Goal: Task Accomplishment & Management: Complete application form

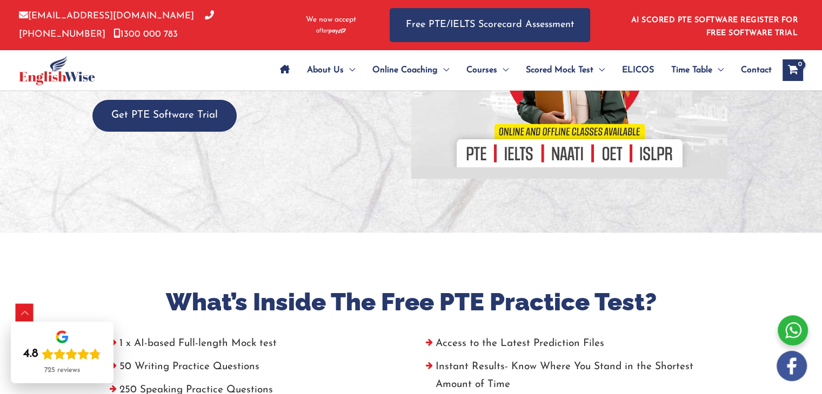
scroll to position [227, 0]
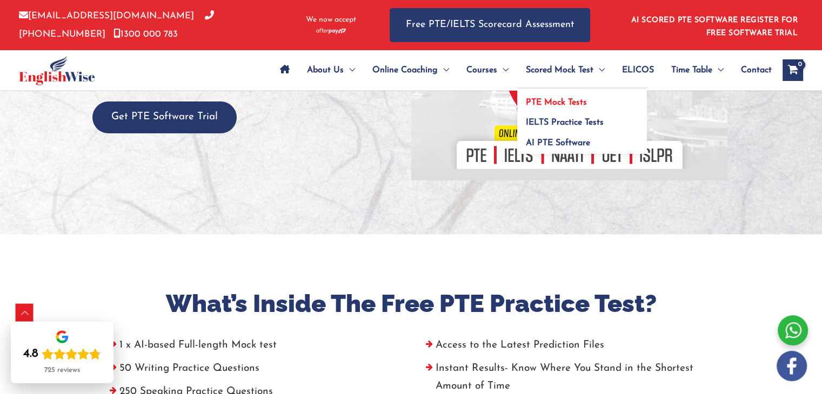
click at [551, 97] on link "PTE Mock Tests" at bounding box center [582, 99] width 130 height 21
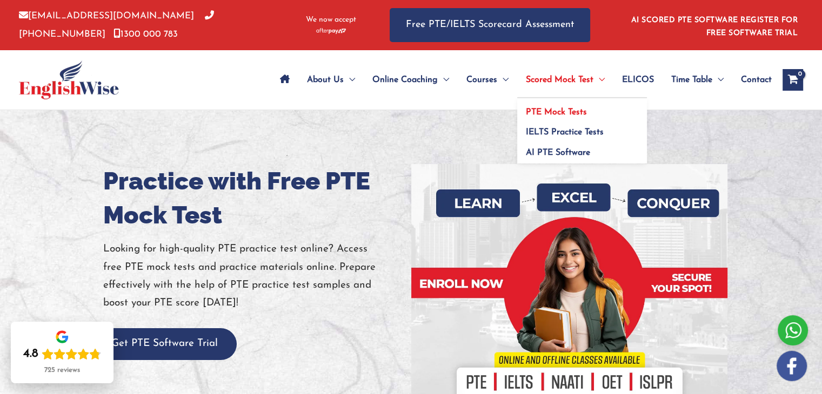
click at [557, 105] on link "PTE Mock Tests" at bounding box center [582, 108] width 130 height 21
click at [540, 110] on span "PTE Mock Tests" at bounding box center [556, 112] width 61 height 9
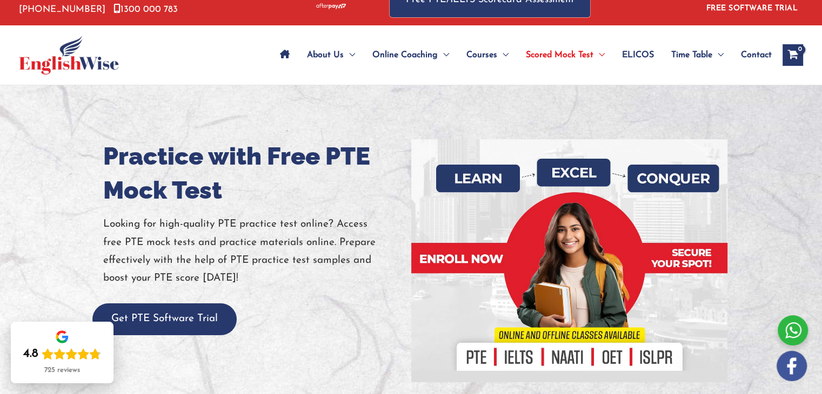
scroll to position [42, 0]
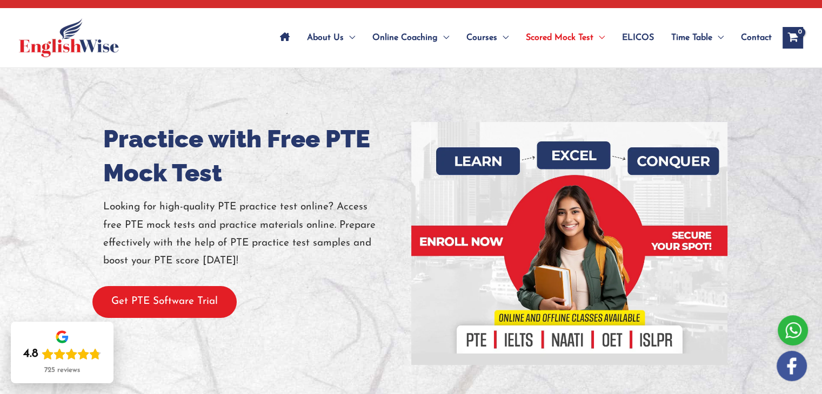
click at [197, 305] on button "Get PTE Software Trial" at bounding box center [164, 302] width 144 height 32
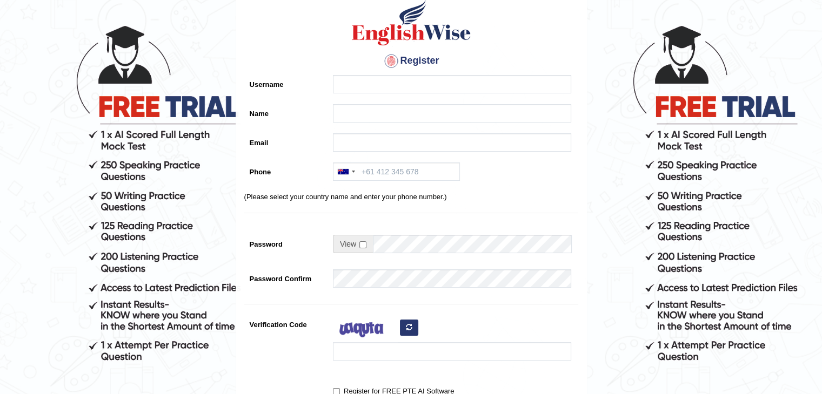
scroll to position [56, 0]
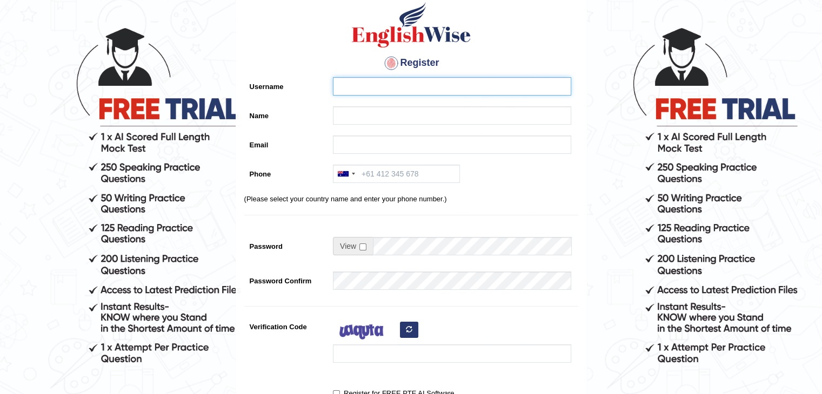
click at [382, 84] on input "Username" at bounding box center [452, 86] width 238 height 18
type input "g"
click at [382, 84] on input "Username" at bounding box center [452, 86] width 238 height 18
type input "gagan johal"
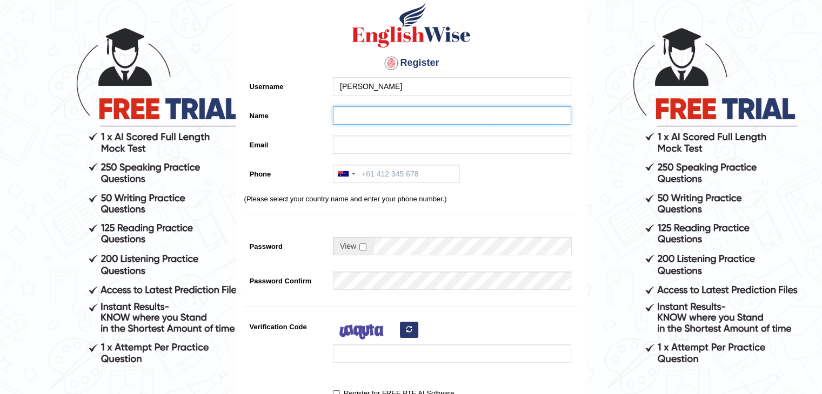
click at [378, 117] on input "Name" at bounding box center [452, 115] width 238 height 18
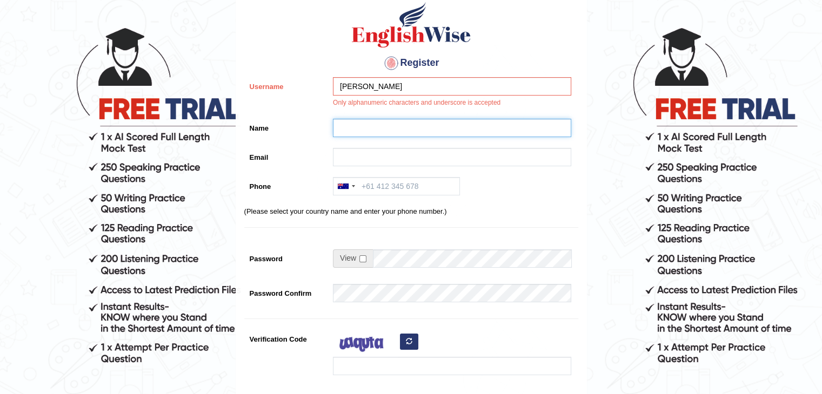
type input "g"
click at [419, 77] on input "gagan johal" at bounding box center [452, 86] width 238 height 18
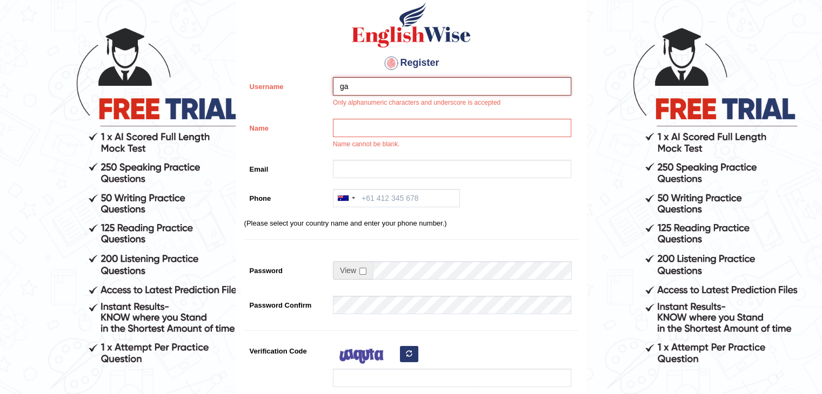
type input "g"
type input "Gaganjohal07"
click at [414, 125] on input "Name" at bounding box center [452, 128] width 238 height 18
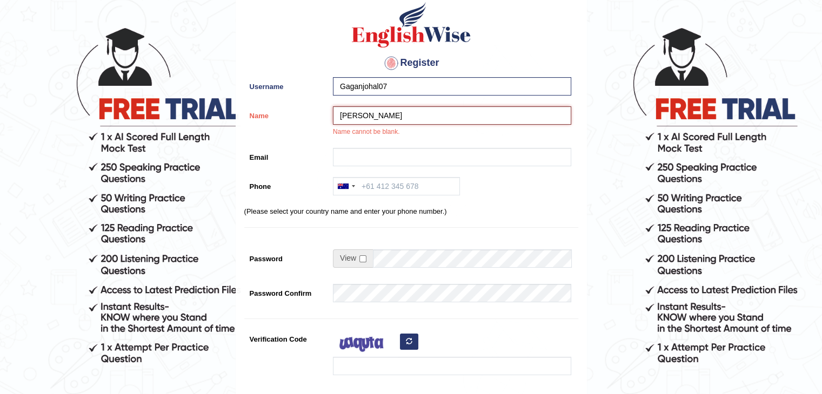
type input "[PERSON_NAME]"
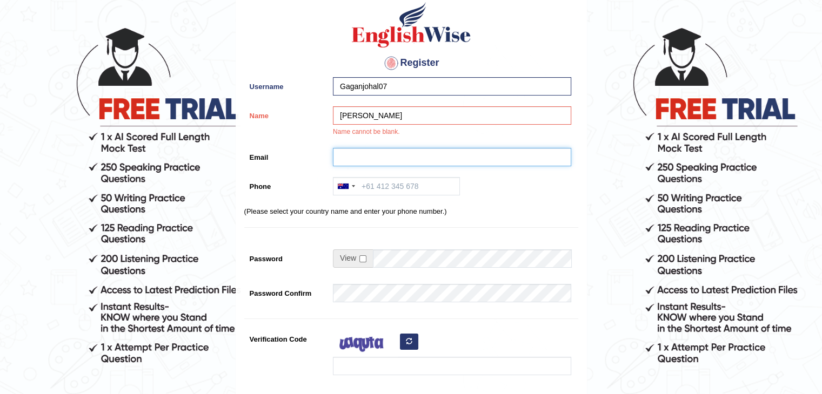
click at [414, 148] on input "Email" at bounding box center [452, 157] width 238 height 18
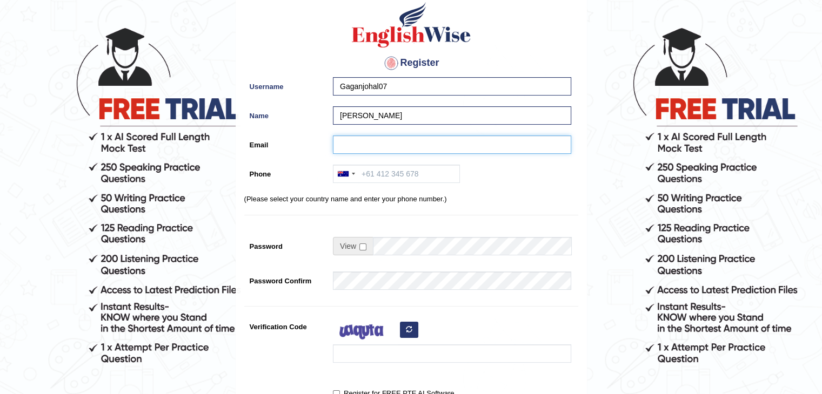
click at [414, 148] on input "Email" at bounding box center [452, 145] width 238 height 18
type input "hpryzen2223@gmail.com"
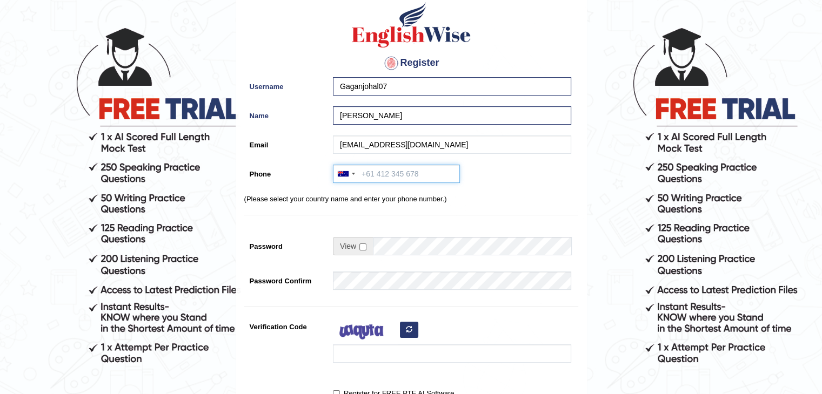
click at [413, 170] on input "Phone" at bounding box center [396, 174] width 127 height 18
type input "+91"
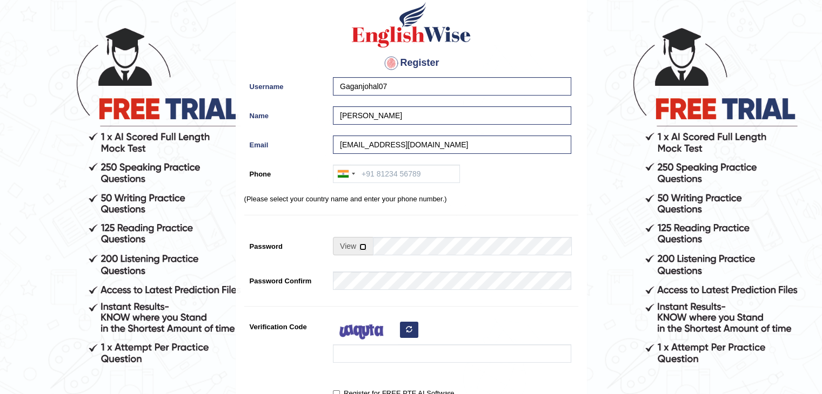
click at [360, 244] on input "checkbox" at bounding box center [362, 247] width 7 height 7
checkbox input "true"
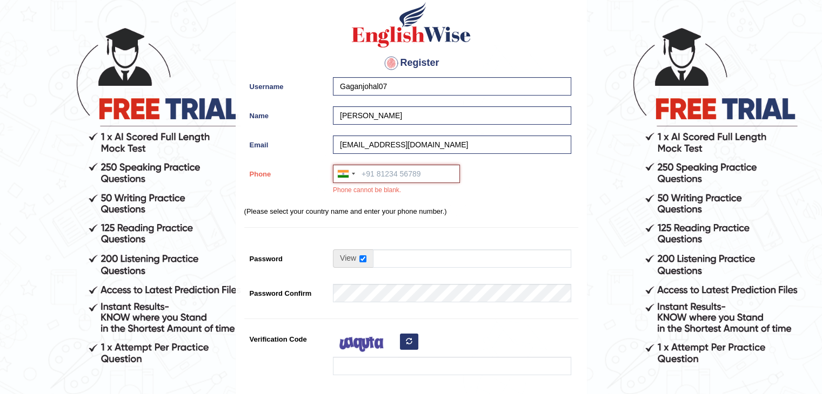
click at [382, 178] on input "Phone" at bounding box center [396, 174] width 127 height 18
type input "+"
type input "7901717804"
click at [382, 254] on input "Password" at bounding box center [472, 259] width 198 height 18
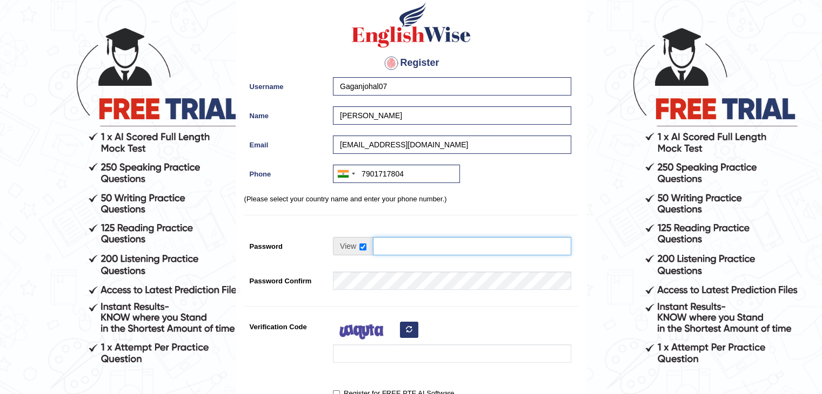
click at [457, 246] on input "Password" at bounding box center [472, 246] width 198 height 18
type input "Gopalpur@06"
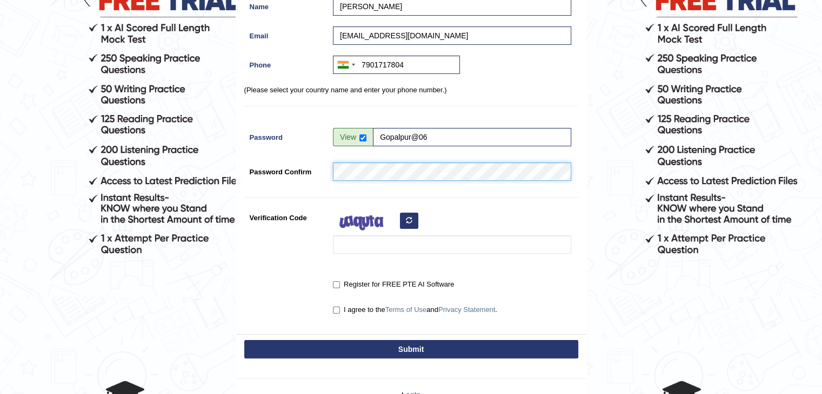
scroll to position [184, 0]
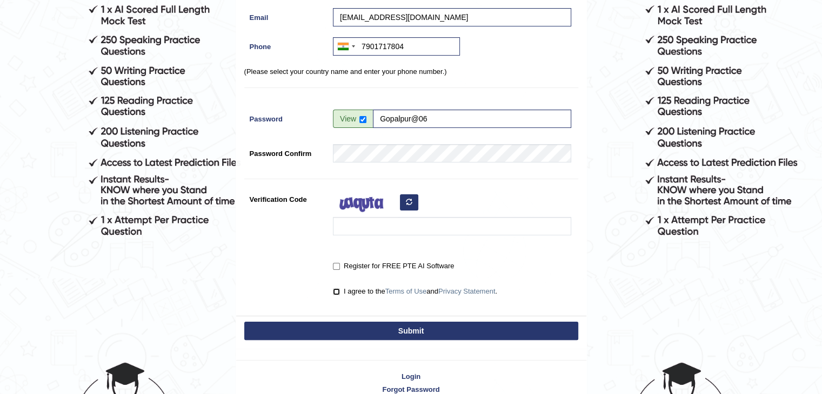
click at [337, 290] on input "I agree to the Terms of Use and Privacy Statement ." at bounding box center [336, 291] width 7 height 7
checkbox input "true"
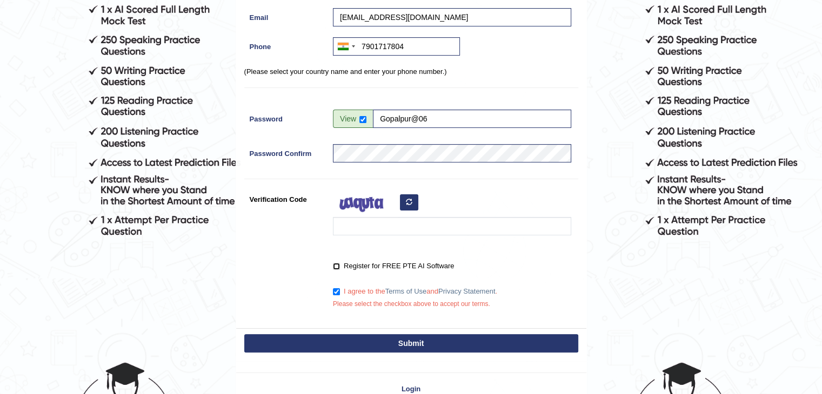
click at [335, 266] on input "Register for FREE PTE AI Software" at bounding box center [336, 266] width 7 height 7
checkbox input "true"
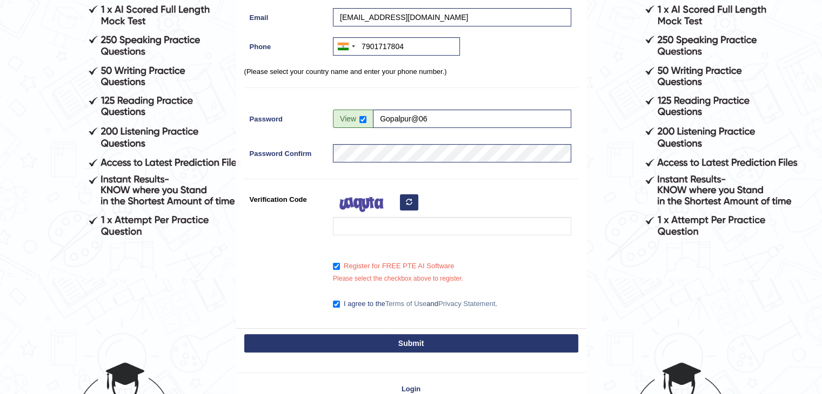
click at [394, 349] on button "Submit" at bounding box center [411, 343] width 334 height 18
type input "+917901717804"
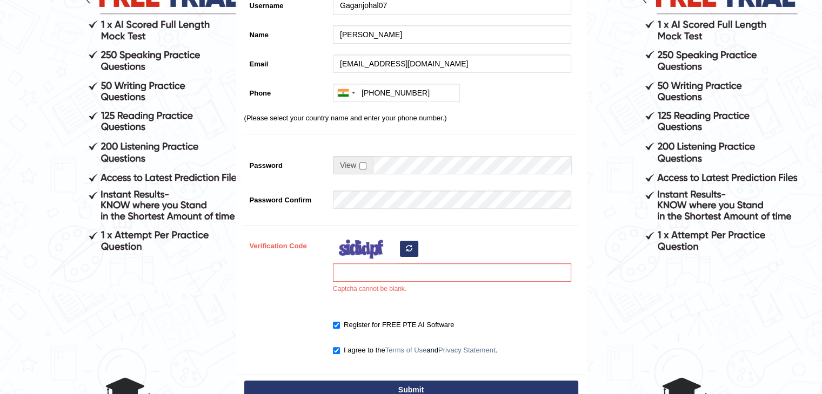
scroll to position [169, 0]
click at [397, 280] on input "Verification Code" at bounding box center [452, 273] width 238 height 18
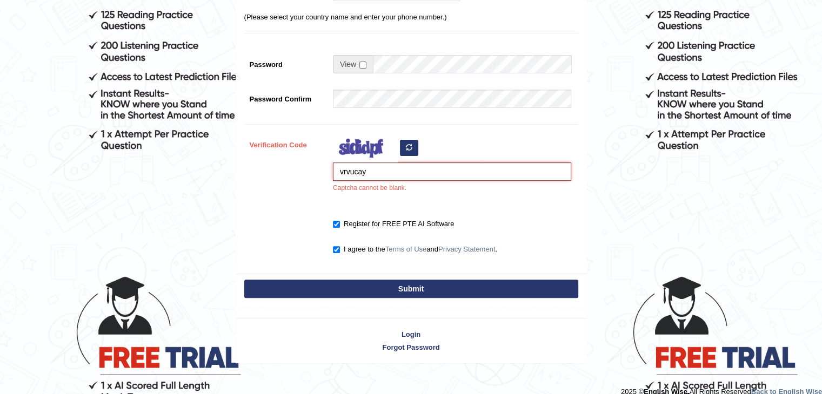
scroll to position [281, 0]
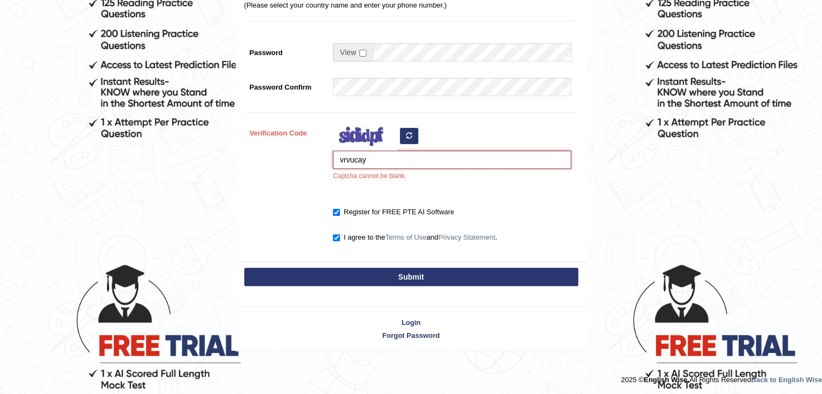
type input "vrvucay"
click at [372, 274] on button "Submit" at bounding box center [411, 277] width 334 height 18
type input "[PHONE_NUMBER]"
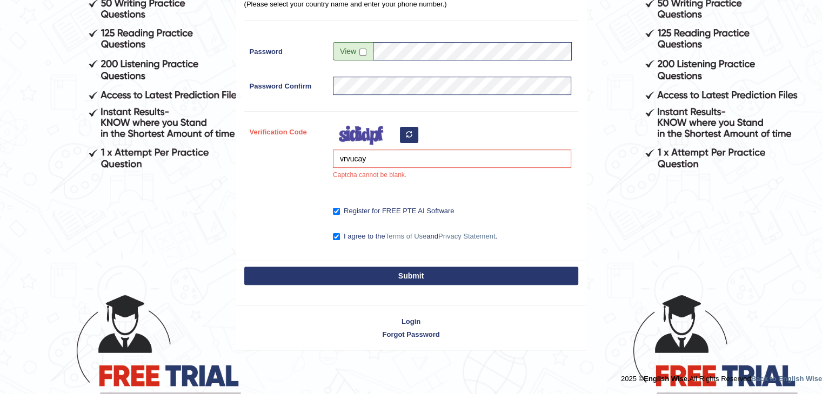
scroll to position [250, 0]
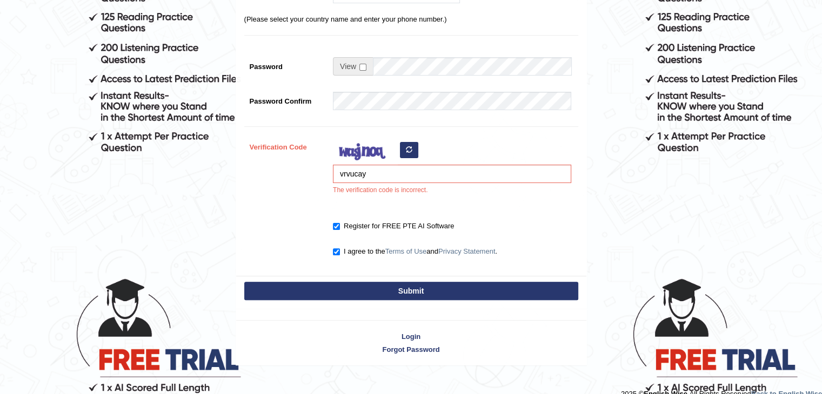
scroll to position [268, 0]
click at [380, 179] on input "vrvucay" at bounding box center [452, 173] width 238 height 18
click at [341, 174] on input "vrvucoy" at bounding box center [452, 173] width 238 height 18
type input "irvucoy"
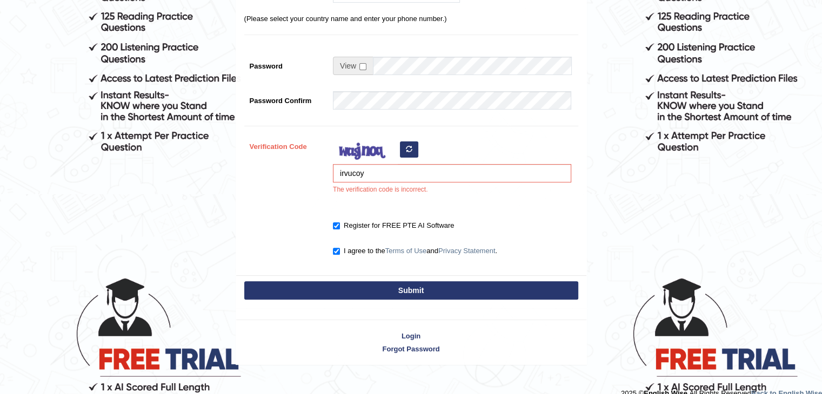
click at [362, 286] on button "Submit" at bounding box center [411, 290] width 334 height 18
type input "+917901717804"
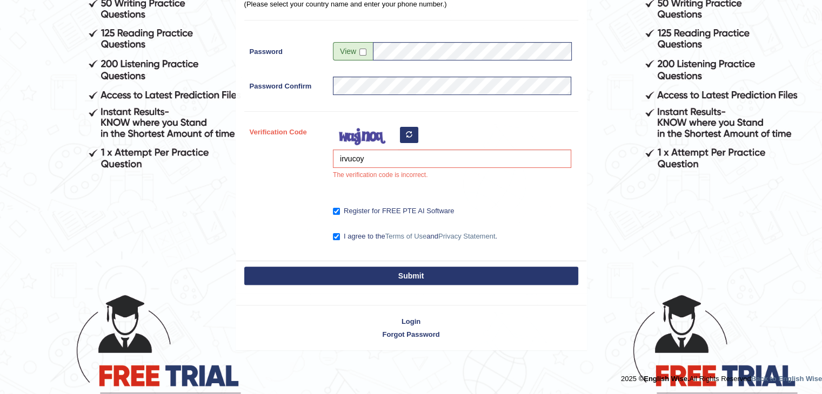
scroll to position [236, 0]
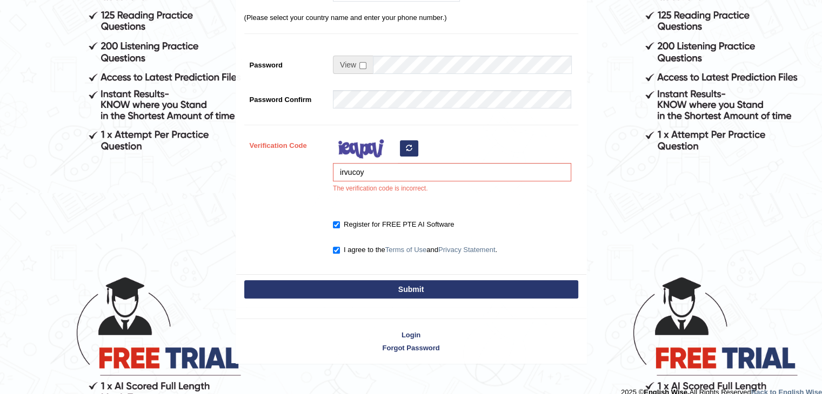
scroll to position [281, 0]
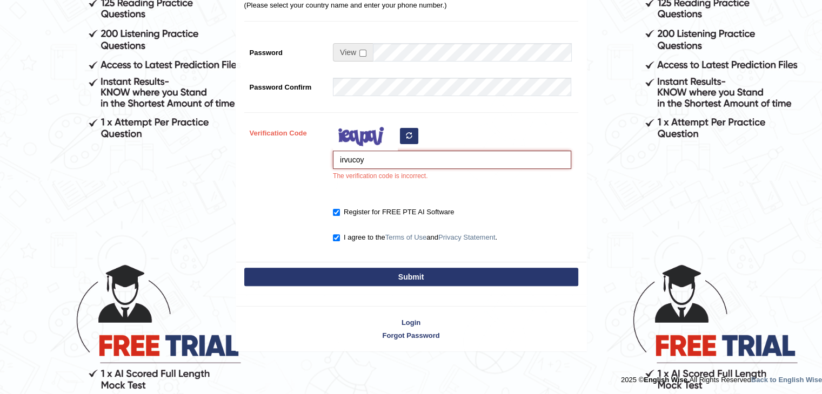
click at [341, 160] on input "irvucoy" at bounding box center [452, 160] width 238 height 18
type input "vrvucoy"
drag, startPoint x: 323, startPoint y: 280, endPoint x: 316, endPoint y: 273, distance: 9.6
click at [316, 273] on button "Submit" at bounding box center [411, 277] width 334 height 18
type input "[PHONE_NUMBER]"
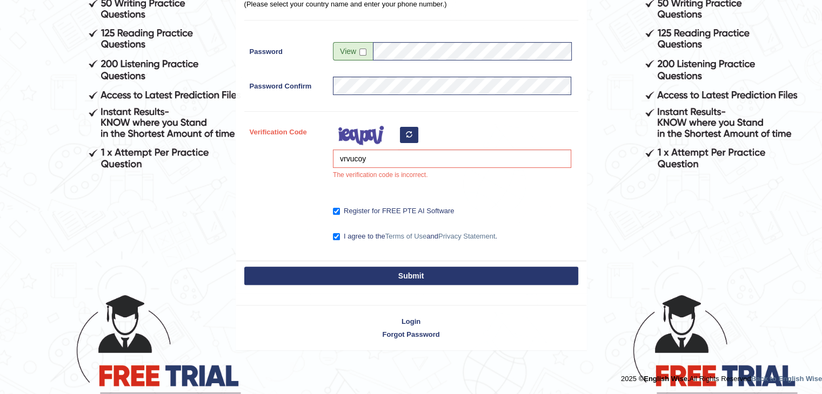
scroll to position [250, 0]
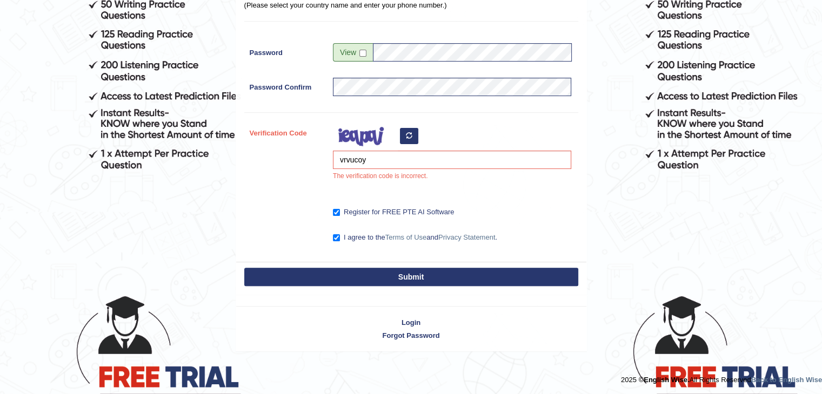
click at [316, 273] on button "Submit" at bounding box center [411, 277] width 334 height 18
click at [399, 277] on button "Submit" at bounding box center [411, 277] width 334 height 18
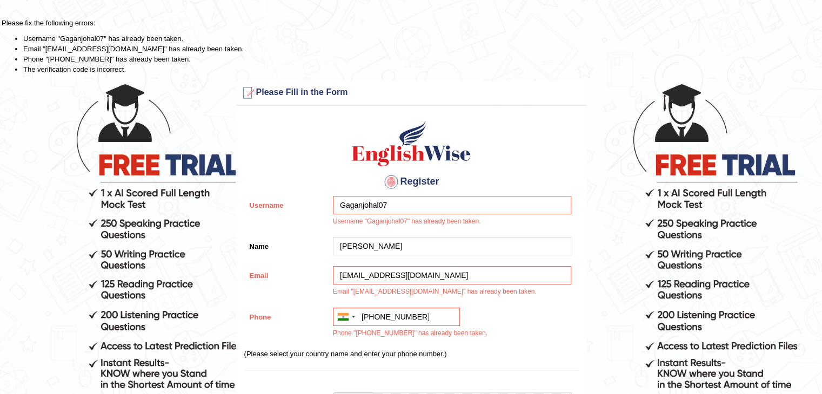
drag, startPoint x: 0, startPoint y: 0, endPoint x: 546, endPoint y: 318, distance: 631.5
click at [546, 318] on div "[GEOGRAPHIC_DATA] +61 [GEOGRAPHIC_DATA] ([GEOGRAPHIC_DATA]) +91 [GEOGRAPHIC_DAT…" at bounding box center [449, 326] width 244 height 36
click at [389, 184] on div at bounding box center [390, 181] width 17 height 17
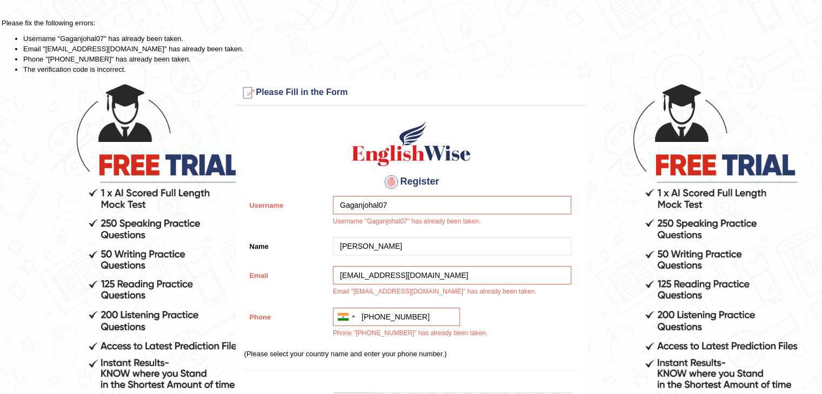
click at [389, 184] on div at bounding box center [390, 181] width 17 height 17
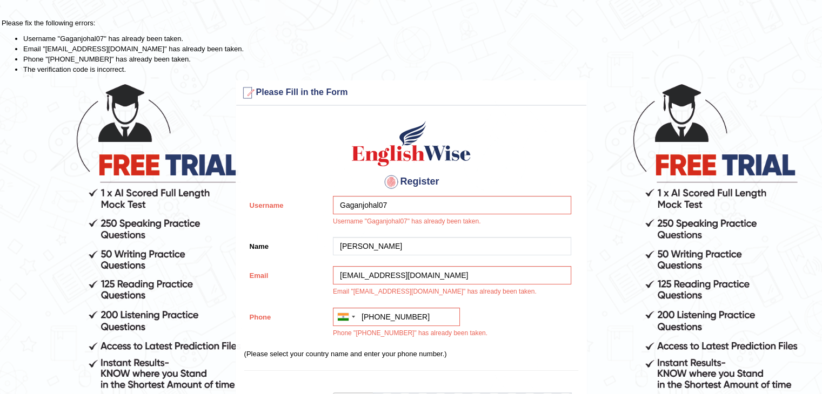
drag, startPoint x: 389, startPoint y: 184, endPoint x: 413, endPoint y: 178, distance: 25.0
click at [413, 178] on h4 "Register" at bounding box center [411, 181] width 334 height 17
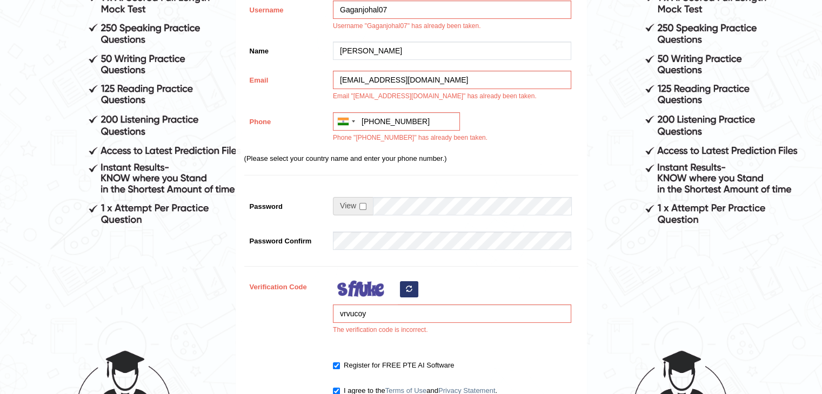
scroll to position [199, 0]
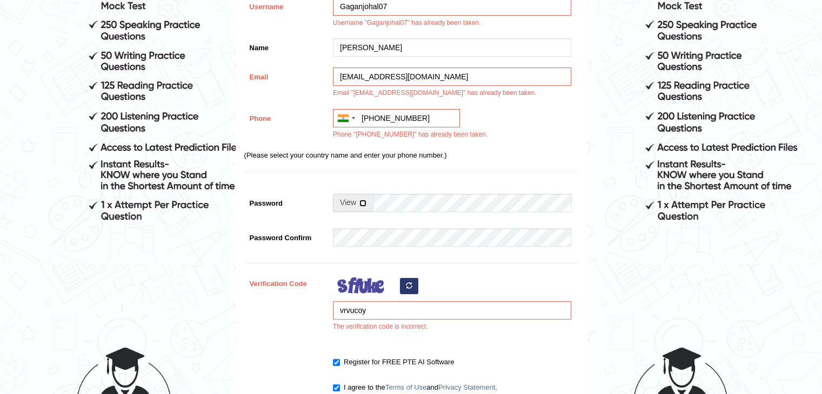
click at [360, 205] on input "checkbox" at bounding box center [362, 203] width 7 height 7
checkbox input "true"
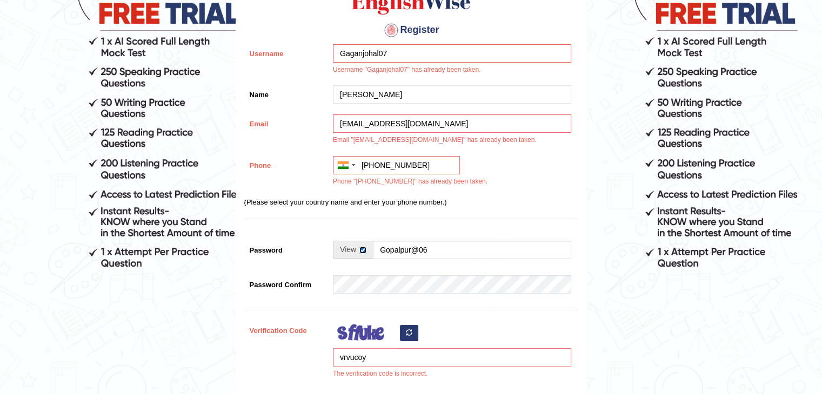
scroll to position [153, 0]
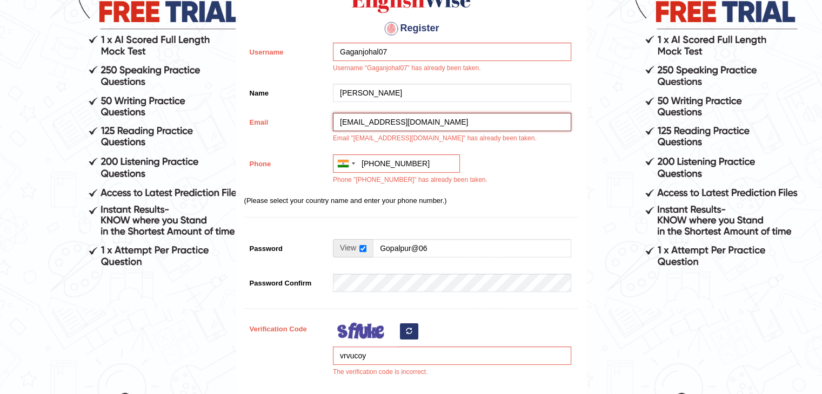
click at [382, 126] on input "[EMAIL_ADDRESS][DOMAIN_NAME]" at bounding box center [452, 122] width 238 height 18
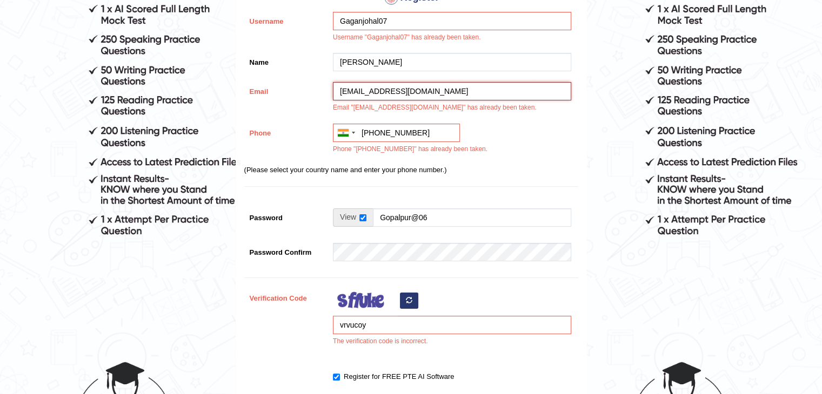
scroll to position [215, 0]
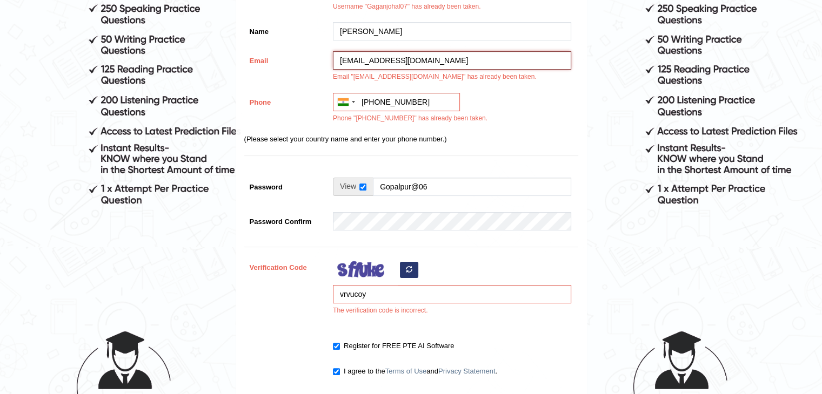
type input "[EMAIL_ADDRESS][DOMAIN_NAME]"
click at [388, 287] on input "vrvucoy" at bounding box center [452, 294] width 238 height 18
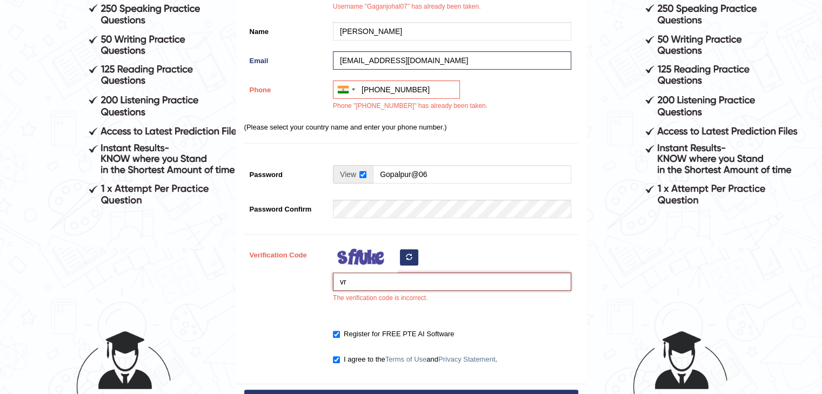
type input "v"
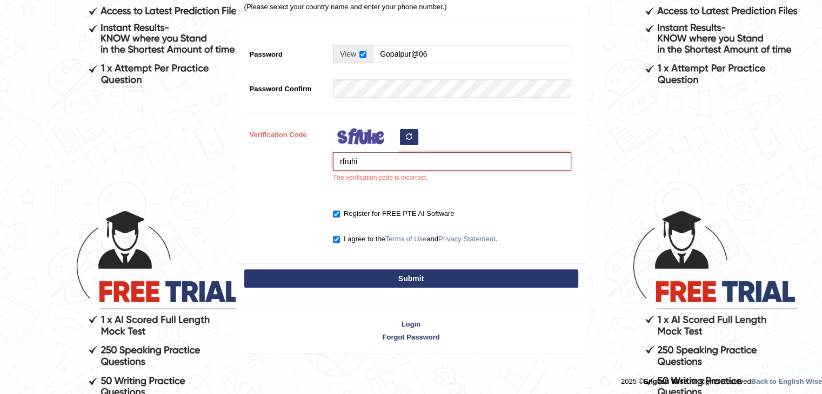
scroll to position [336, 0]
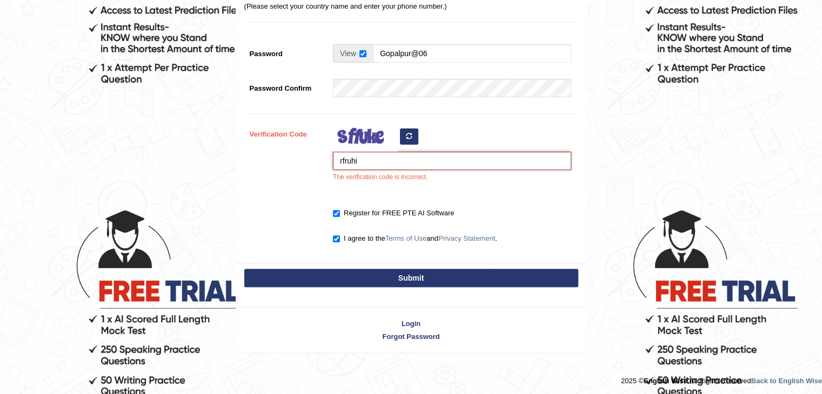
type input "rfruhi"
click at [411, 275] on button "Submit" at bounding box center [411, 278] width 334 height 18
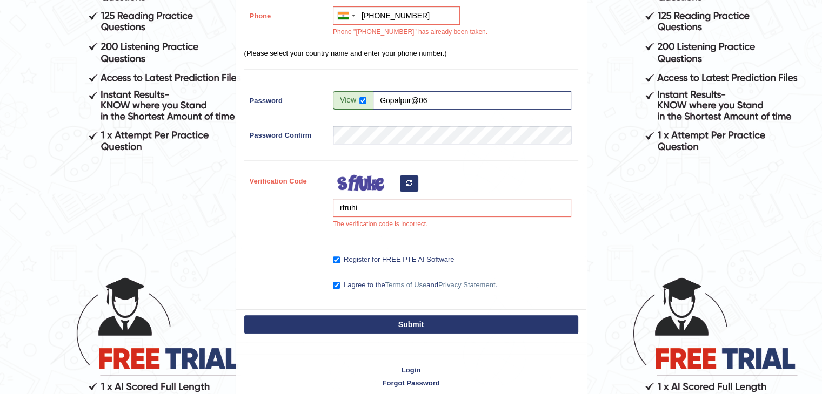
scroll to position [292, 0]
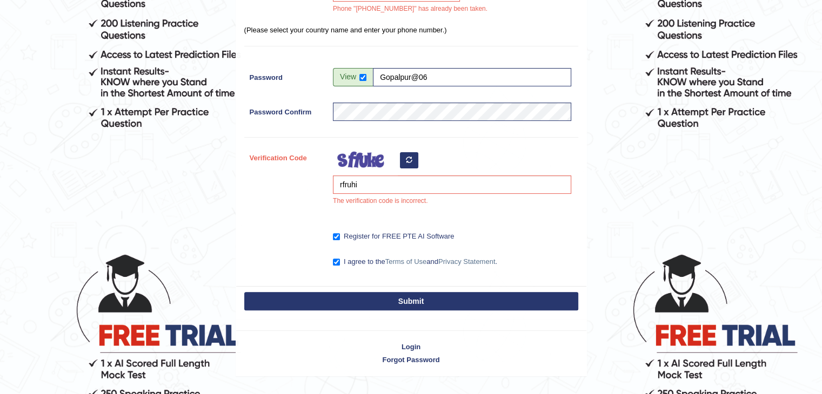
drag, startPoint x: 404, startPoint y: 302, endPoint x: 396, endPoint y: 299, distance: 8.7
click at [396, 299] on button "Submit" at bounding box center [411, 301] width 334 height 18
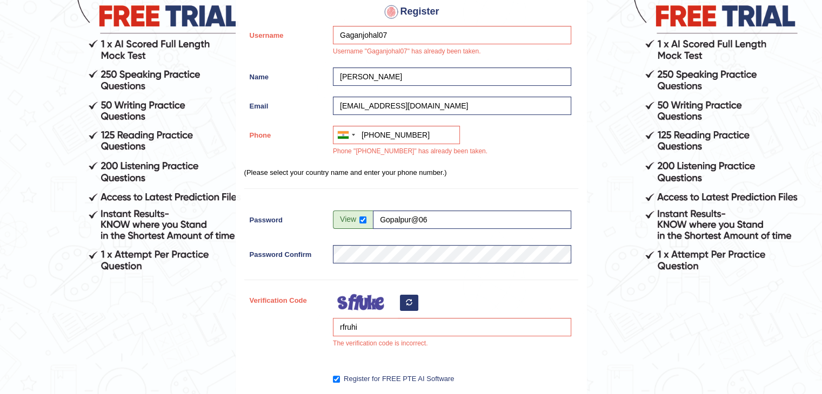
scroll to position [149, 0]
click at [430, 128] on input "+917901717804" at bounding box center [396, 135] width 127 height 18
type input "+"
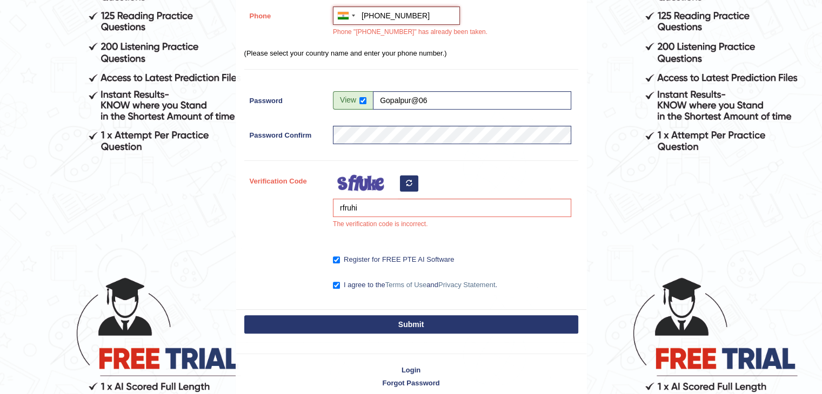
scroll to position [270, 0]
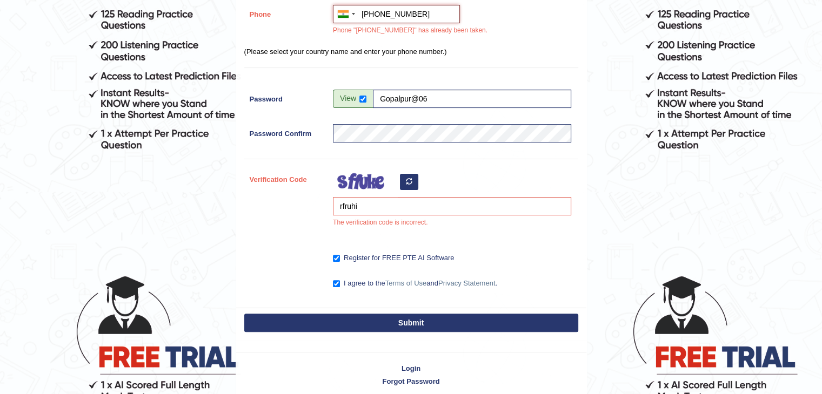
type input "[PHONE_NUMBER]"
click at [393, 318] on button "Submit" at bounding box center [411, 323] width 334 height 18
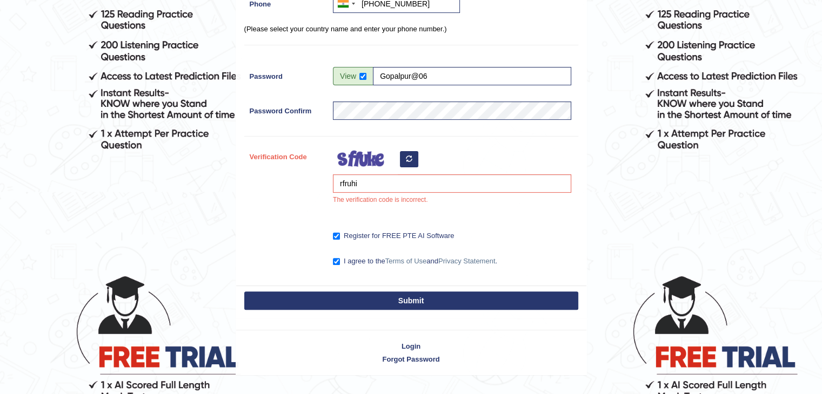
scroll to position [164, 0]
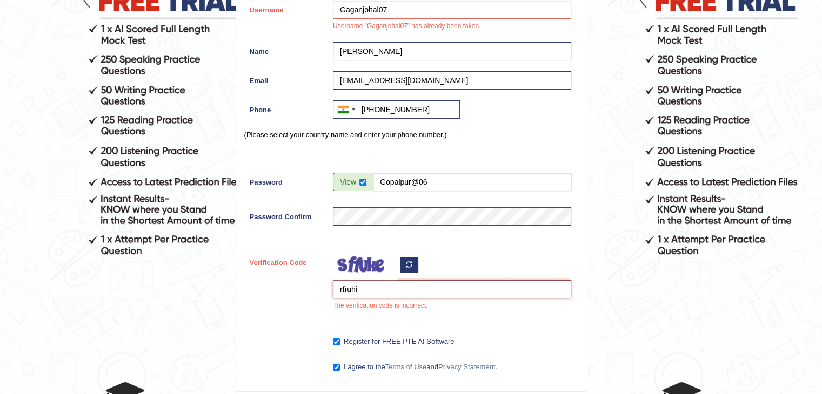
click at [386, 283] on input "rfruhi" at bounding box center [452, 289] width 238 height 18
type input "rfruhi"
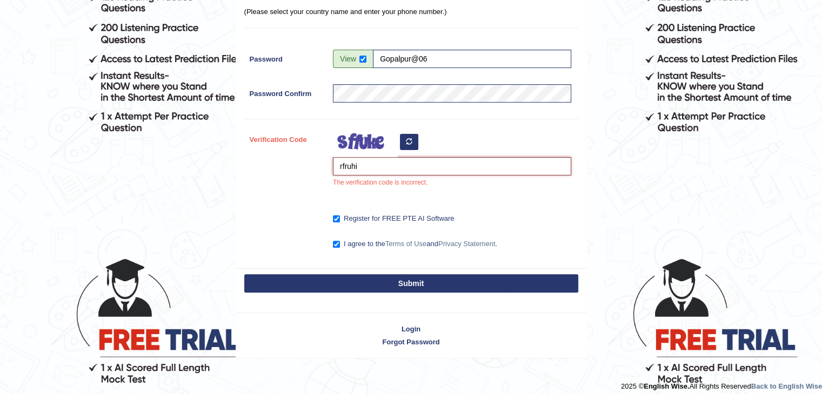
scroll to position [294, 0]
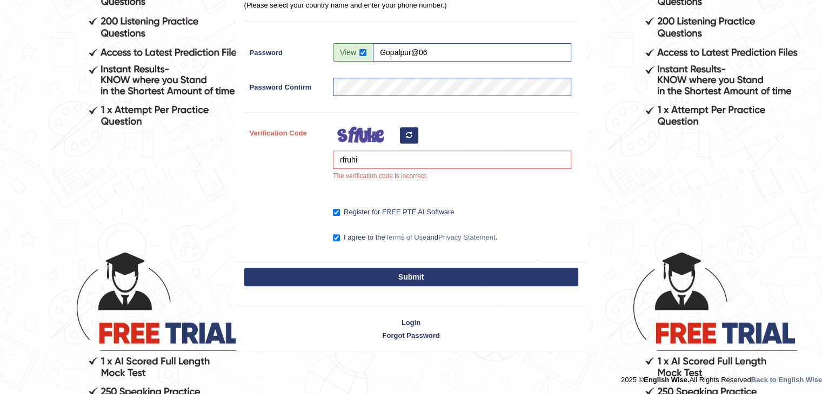
click at [389, 273] on button "Submit" at bounding box center [411, 277] width 334 height 18
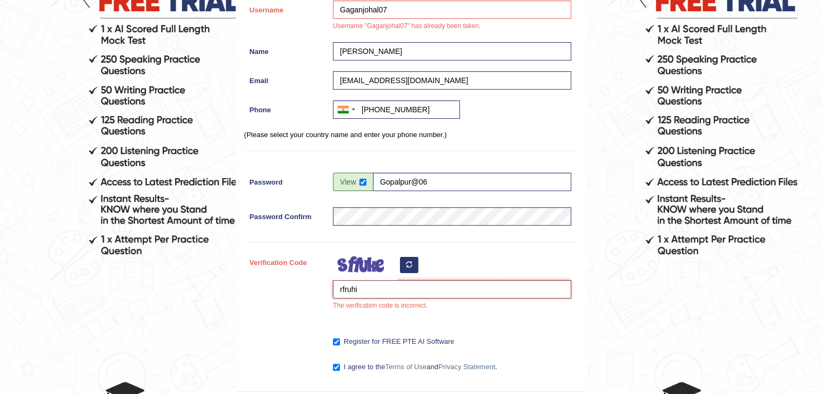
click at [394, 285] on input "rfruhi" at bounding box center [452, 289] width 238 height 18
drag, startPoint x: 394, startPoint y: 285, endPoint x: 402, endPoint y: 269, distance: 17.6
click at [402, 269] on div "rfruhi The verification code is incorrect." at bounding box center [449, 284] width 244 height 63
click at [406, 261] on icon "button" at bounding box center [409, 264] width 6 height 6
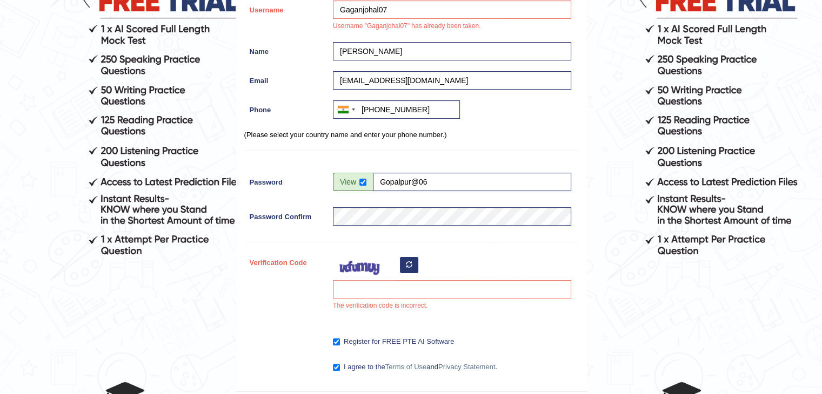
click at [409, 266] on icon "button" at bounding box center [409, 264] width 6 height 6
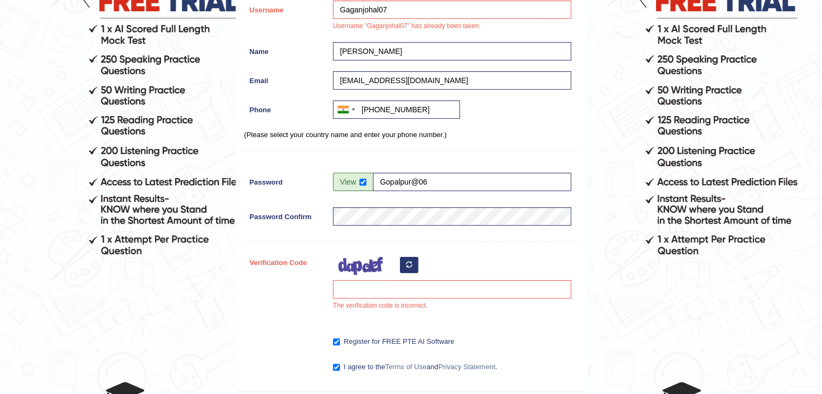
click at [409, 266] on icon "button" at bounding box center [409, 264] width 6 height 6
click at [406, 288] on input "Verification Code" at bounding box center [452, 289] width 238 height 18
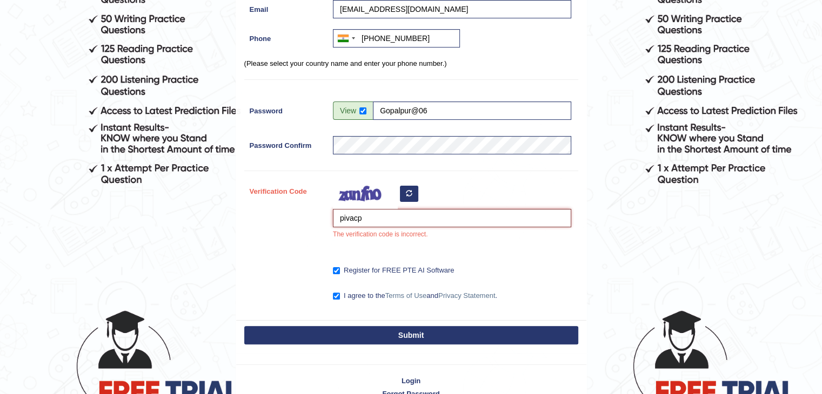
scroll to position [235, 0]
type input "pivacp"
click at [412, 331] on button "Submit" at bounding box center [411, 335] width 334 height 18
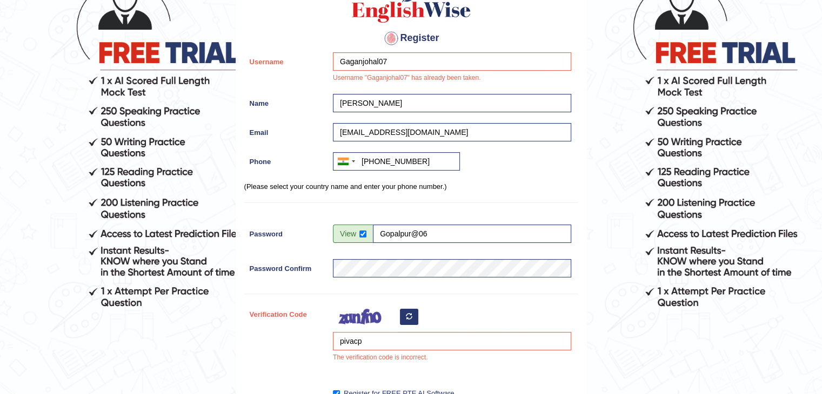
scroll to position [91, 0]
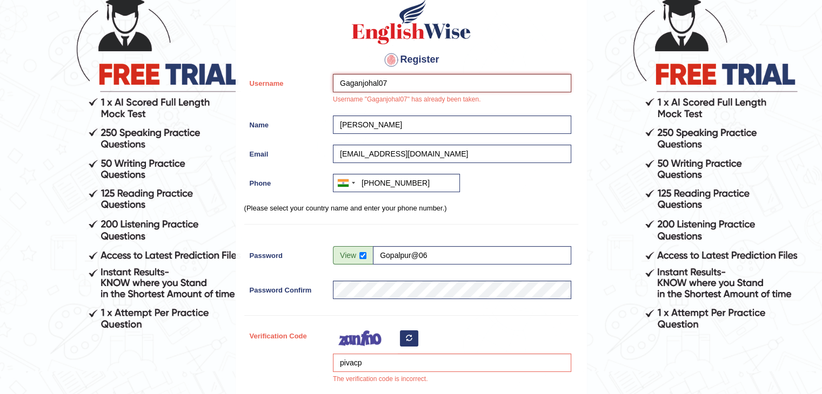
click at [422, 76] on input "Gaganjohal07" at bounding box center [452, 83] width 238 height 18
type input "G"
type input "l"
type input "johal@07"
click at [393, 368] on input "pivacp" at bounding box center [452, 363] width 238 height 18
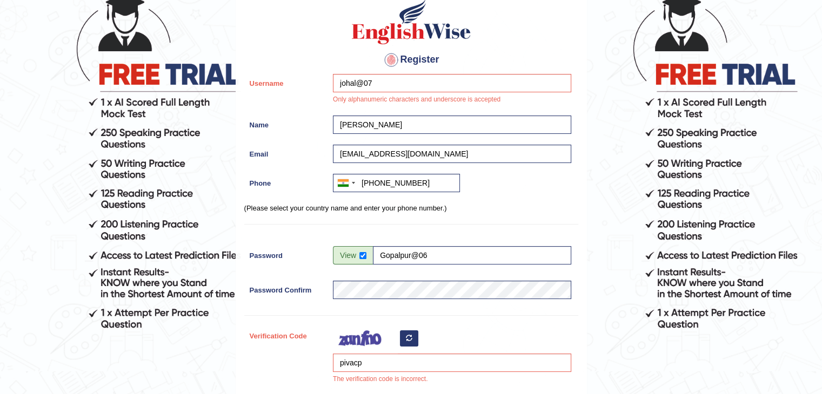
click at [406, 338] on icon "button" at bounding box center [409, 338] width 6 height 6
click at [413, 337] on button "button" at bounding box center [409, 339] width 18 height 16
click at [413, 337] on div "pivacp The verification code is incorrect." at bounding box center [449, 358] width 244 height 63
click at [409, 335] on icon "button" at bounding box center [409, 338] width 6 height 6
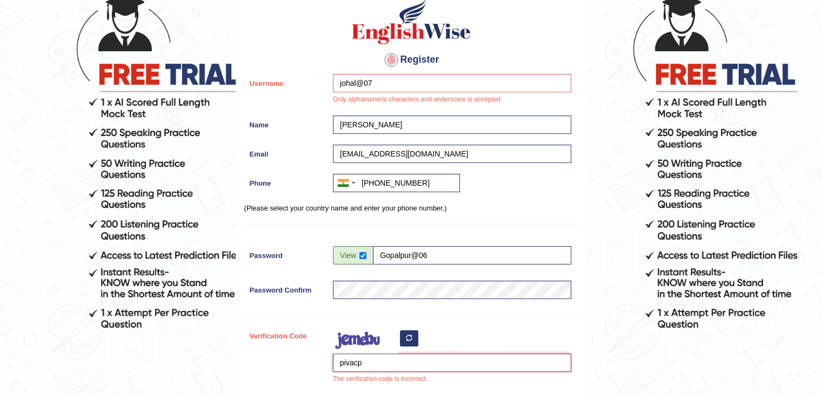
click at [387, 360] on input "pivacp" at bounding box center [452, 363] width 238 height 18
type input "p"
click at [408, 337] on icon "button" at bounding box center [409, 338] width 6 height 6
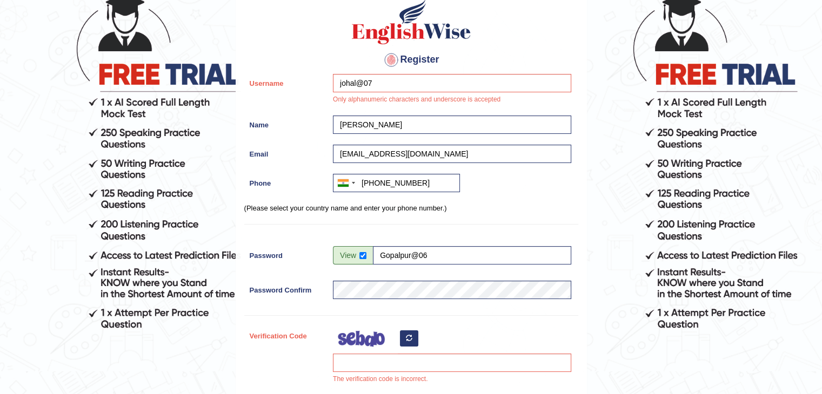
click at [408, 337] on icon "button" at bounding box center [409, 338] width 6 height 6
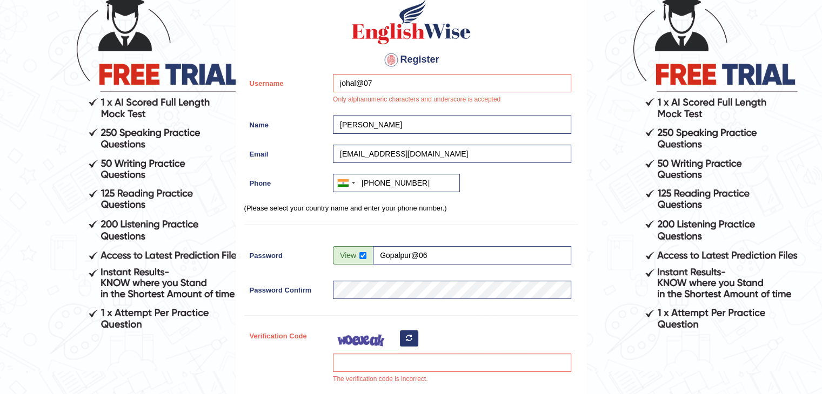
click at [407, 340] on icon "button" at bounding box center [409, 338] width 6 height 6
click at [409, 339] on icon "button" at bounding box center [409, 338] width 6 height 6
click at [410, 336] on icon "button" at bounding box center [409, 338] width 6 height 6
click at [406, 337] on icon "button" at bounding box center [409, 338] width 6 height 6
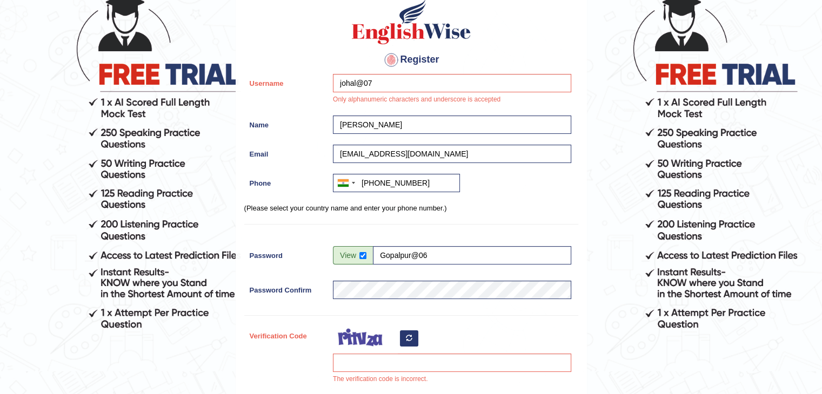
click at [406, 337] on icon "button" at bounding box center [409, 338] width 6 height 6
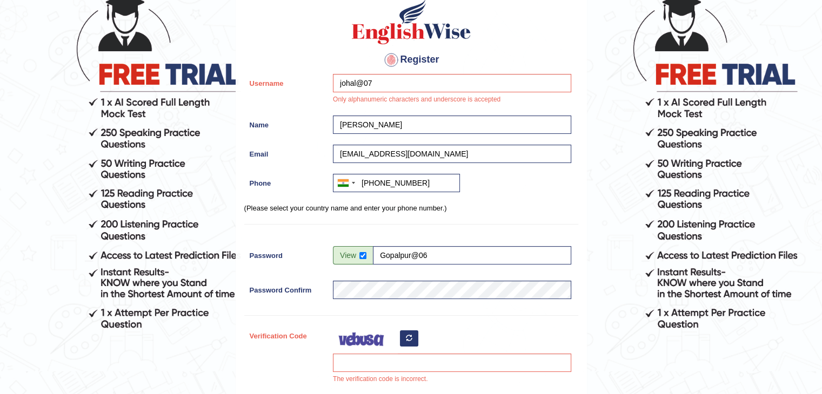
click at [406, 337] on icon "button" at bounding box center [409, 338] width 6 height 6
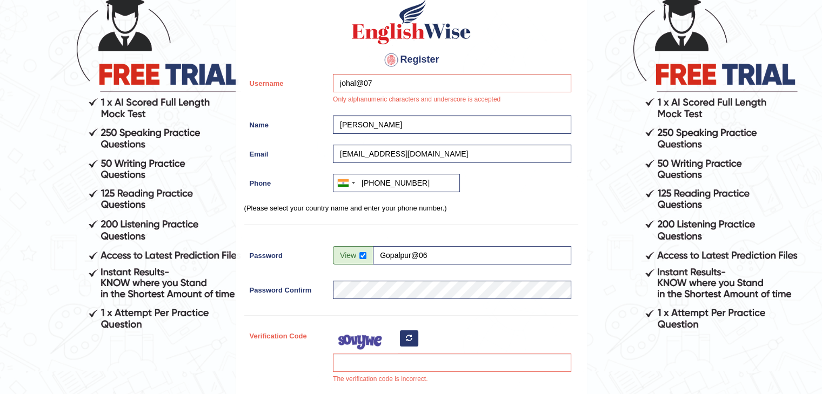
click at [406, 337] on icon "button" at bounding box center [409, 338] width 6 height 6
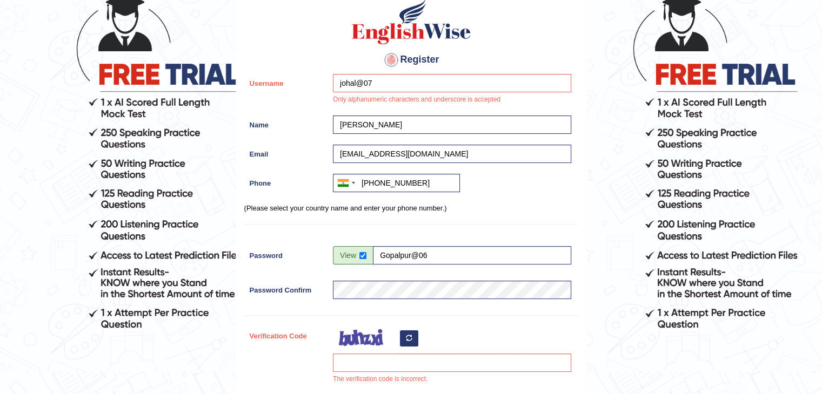
click at [406, 337] on icon "button" at bounding box center [409, 338] width 6 height 6
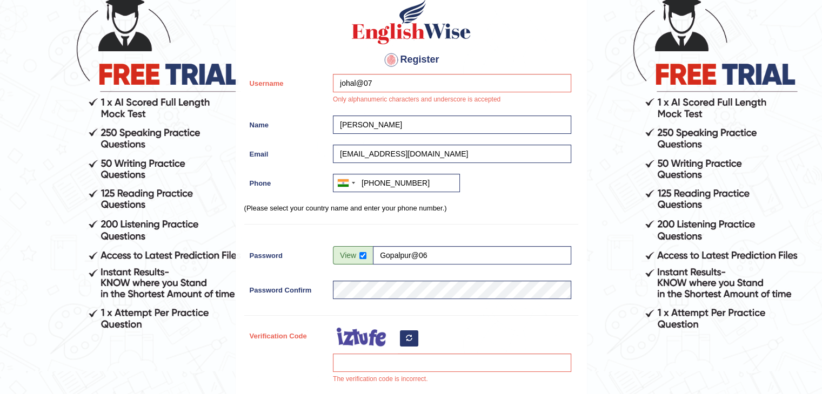
click at [406, 337] on icon "button" at bounding box center [409, 338] width 6 height 6
click at [411, 329] on div "The verification code is incorrect." at bounding box center [449, 358] width 244 height 63
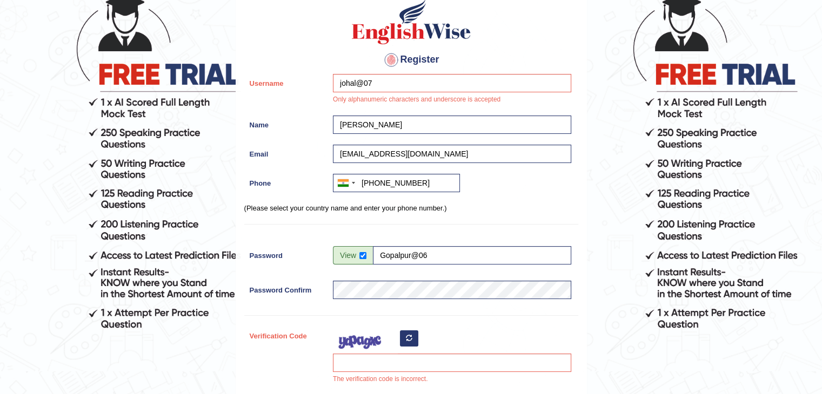
click at [411, 329] on div "The verification code is incorrect." at bounding box center [449, 358] width 244 height 63
click at [396, 357] on input "Verification Code" at bounding box center [452, 363] width 238 height 18
type input "freeri"
click at [442, 81] on input "johal@07" at bounding box center [452, 83] width 238 height 18
click at [355, 85] on input "johal@07" at bounding box center [452, 83] width 238 height 18
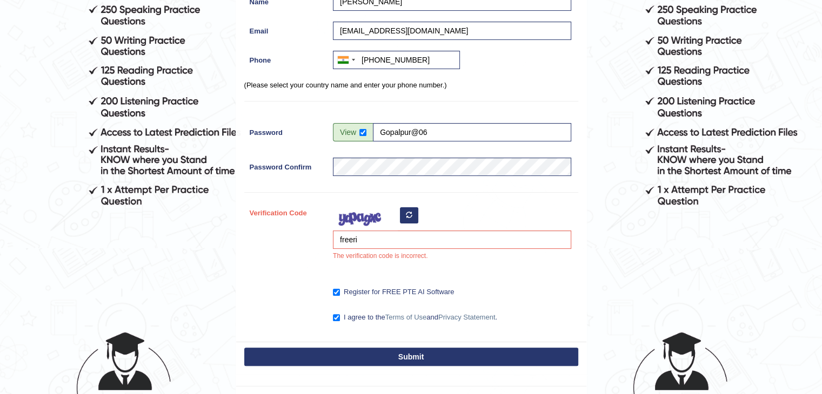
scroll to position [217, 0]
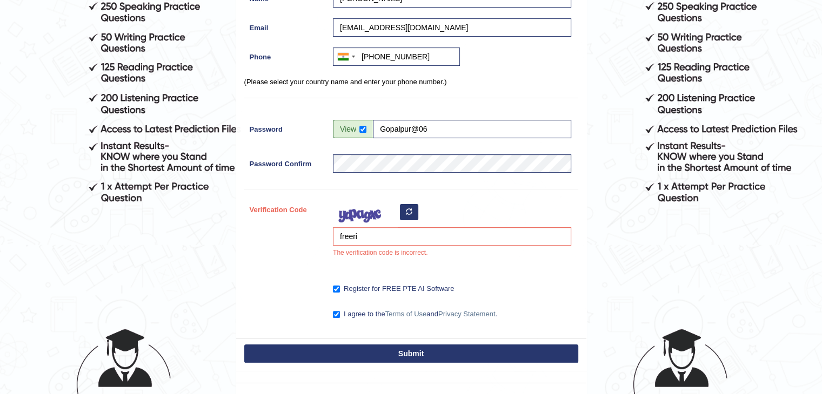
click at [365, 348] on button "Submit" at bounding box center [411, 354] width 334 height 18
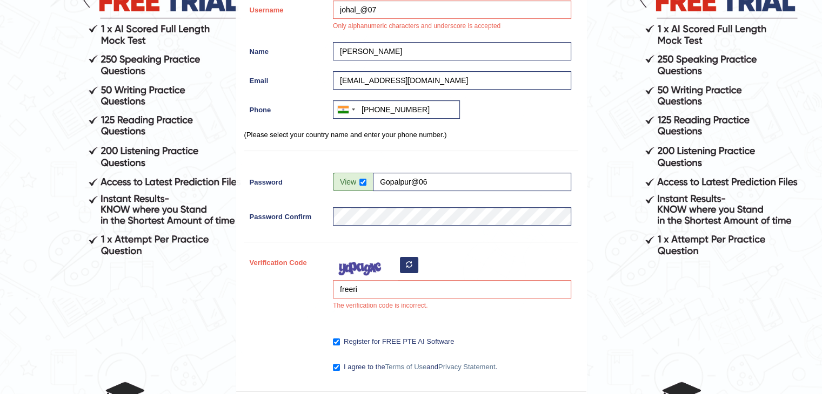
click at [365, 348] on div "Register for FREE PTE AI Software" at bounding box center [449, 343] width 244 height 20
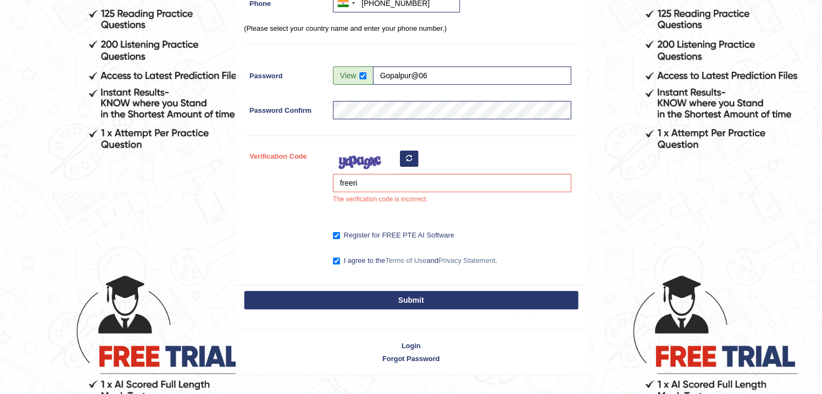
scroll to position [271, 0]
click at [407, 298] on button "Submit" at bounding box center [411, 300] width 334 height 18
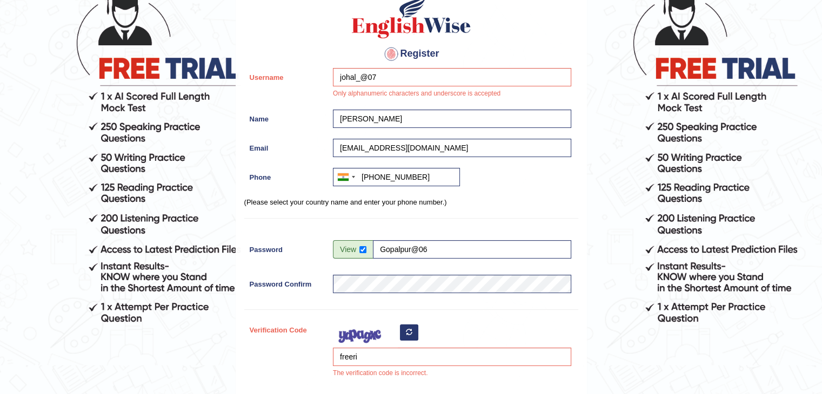
scroll to position [95, 0]
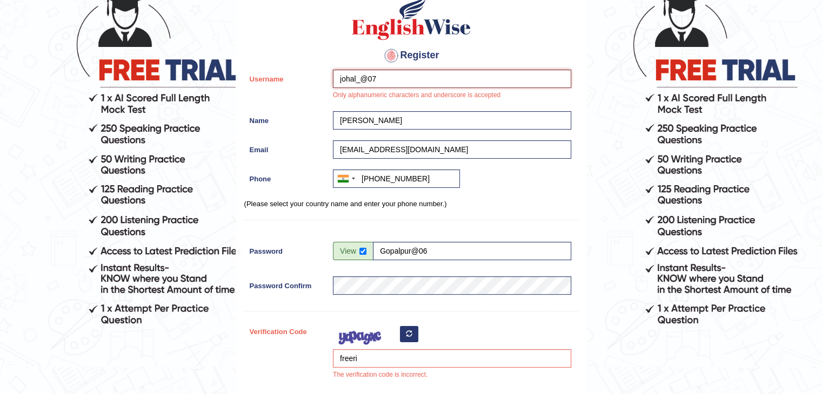
click at [445, 73] on input "johal_@07" at bounding box center [452, 79] width 238 height 18
type input "j"
type input "!"
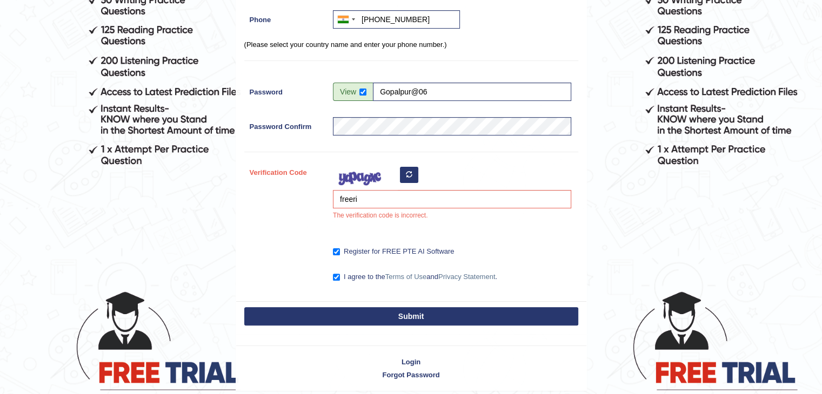
scroll to position [257, 0]
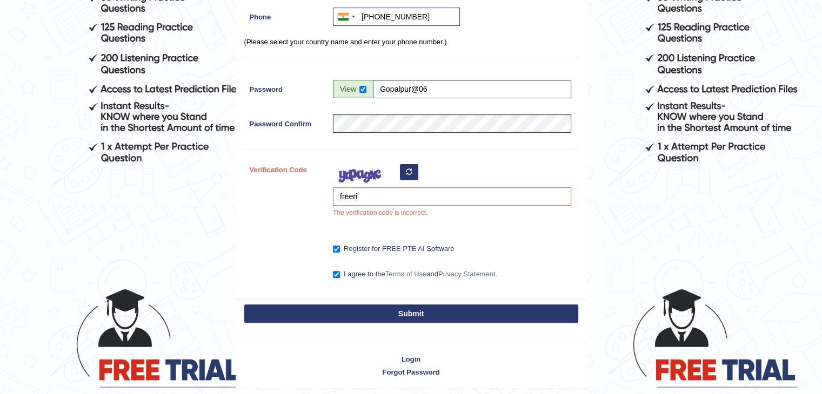
type input "123456780"
click at [406, 309] on button "Submit" at bounding box center [411, 314] width 334 height 18
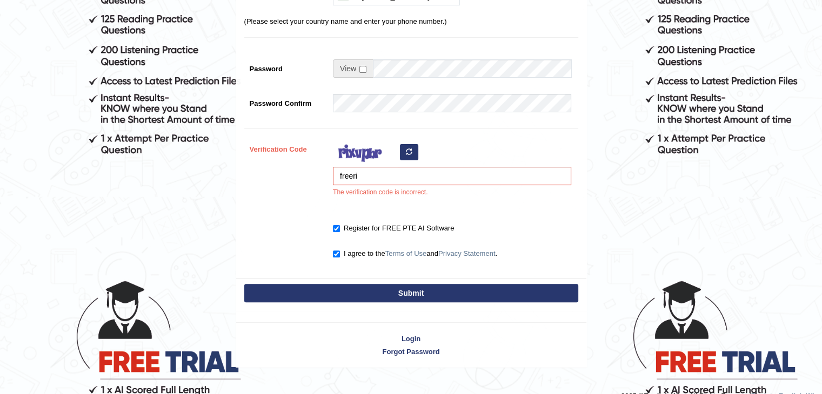
scroll to position [281, 0]
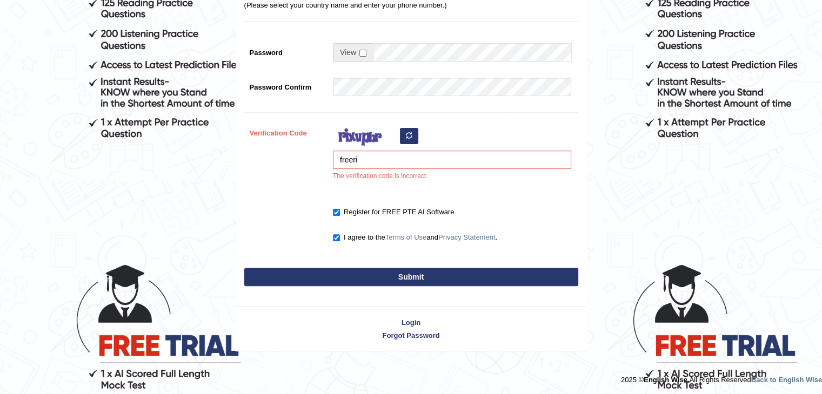
click at [429, 279] on button "Submit" at bounding box center [411, 277] width 334 height 18
type input "[PHONE_NUMBER]"
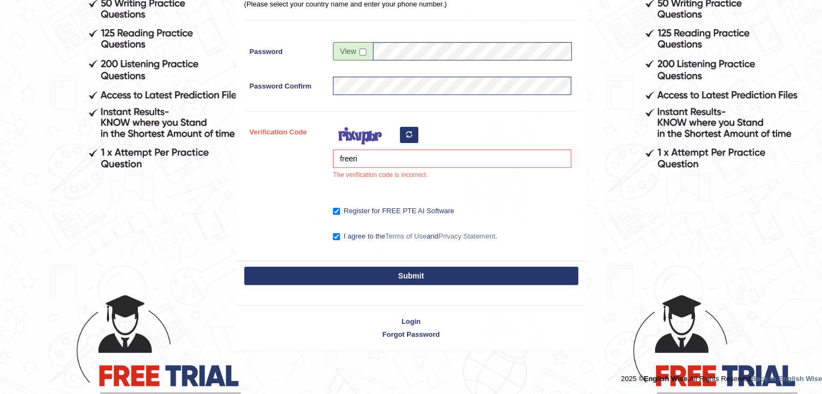
scroll to position [250, 0]
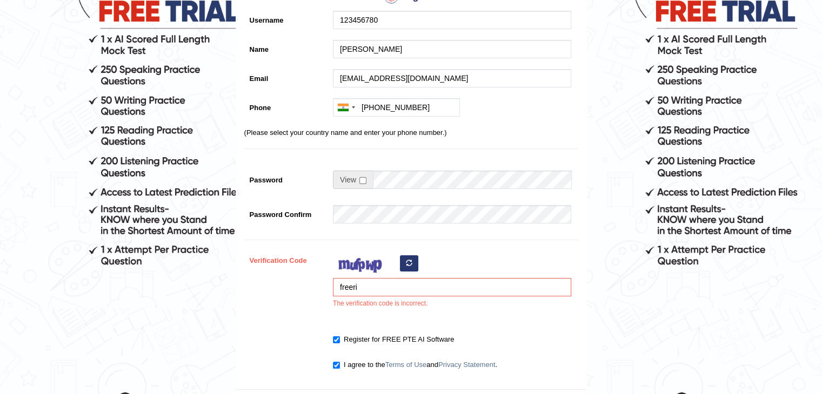
scroll to position [281, 0]
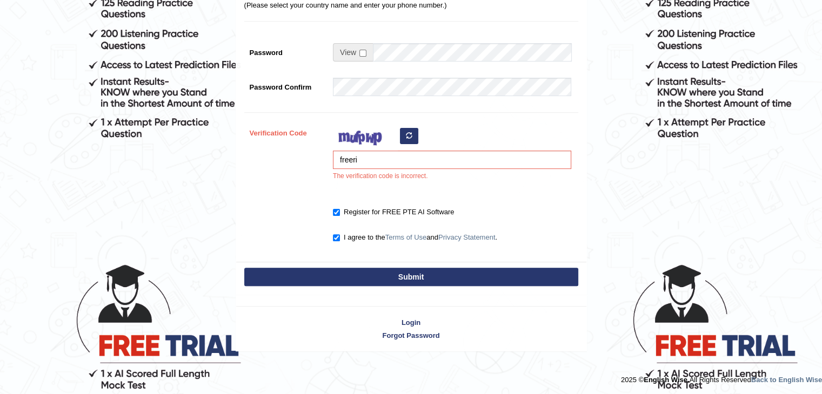
drag, startPoint x: 348, startPoint y: 327, endPoint x: 352, endPoint y: 313, distance: 14.5
click at [348, 327] on div "Login Forgot Password" at bounding box center [410, 323] width 351 height 57
click at [344, 275] on button "Submit" at bounding box center [411, 277] width 334 height 18
type input "[PHONE_NUMBER]"
click at [344, 275] on button "Submit" at bounding box center [411, 277] width 334 height 18
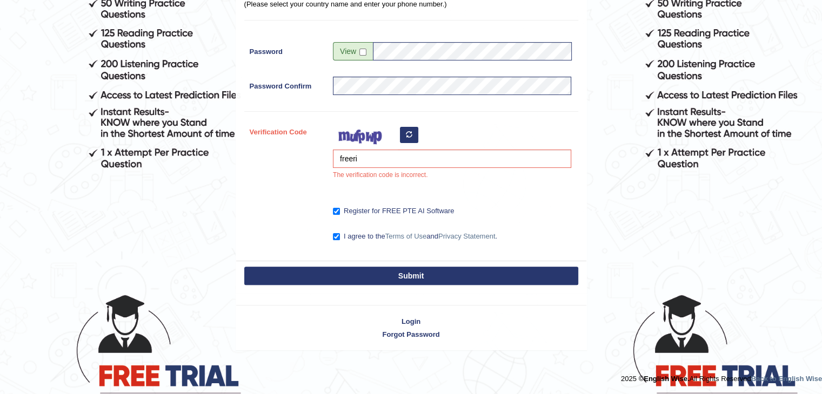
scroll to position [250, 0]
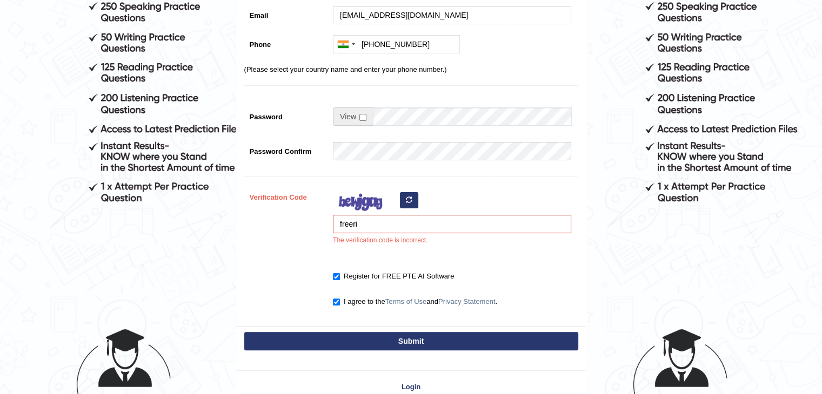
scroll to position [218, 0]
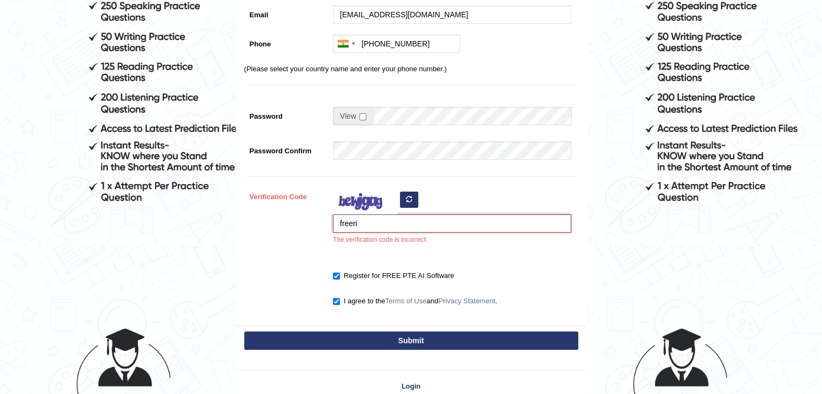
click at [367, 217] on input "freeri" at bounding box center [452, 223] width 238 height 18
type input "f"
type input "prpescat"
click at [374, 340] on button "Submit" at bounding box center [411, 341] width 334 height 18
type input "[PHONE_NUMBER]"
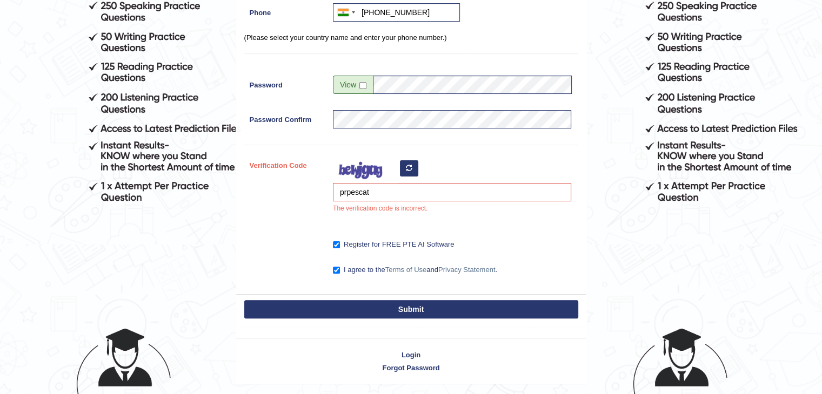
scroll to position [186, 0]
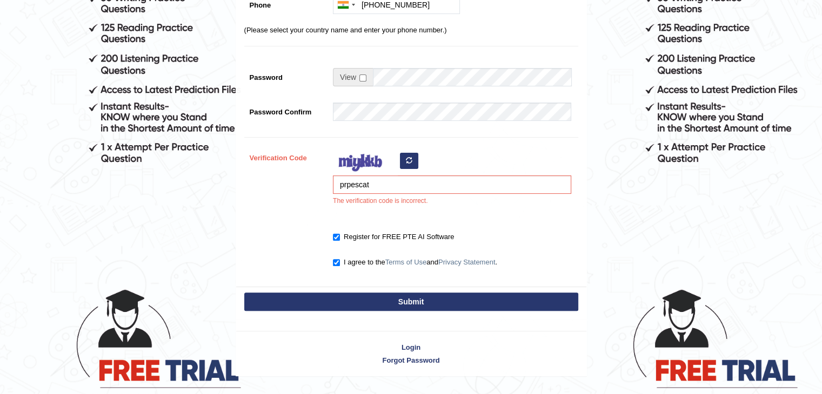
scroll to position [281, 0]
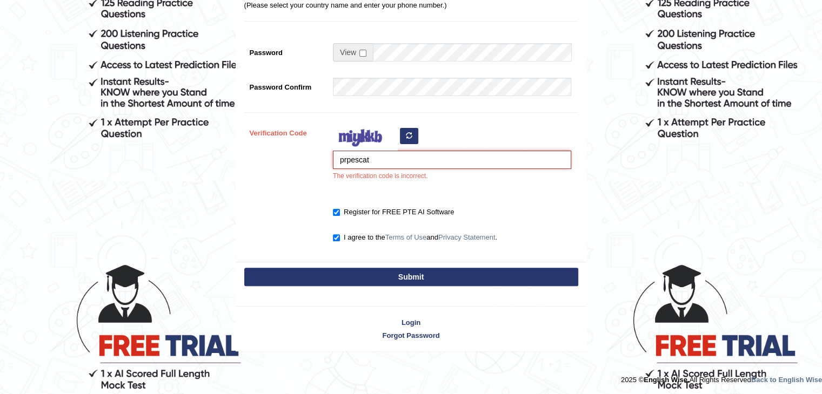
click at [423, 151] on input "prpescat" at bounding box center [452, 160] width 238 height 18
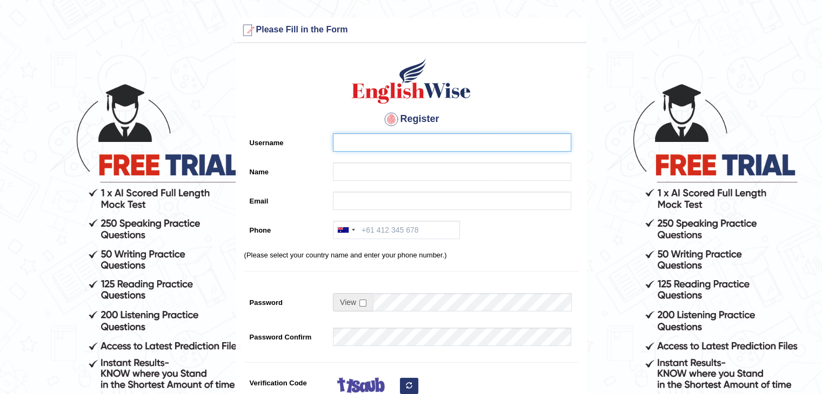
click at [347, 140] on input "Username" at bounding box center [452, 142] width 238 height 18
type input "!"
type input "123456780"
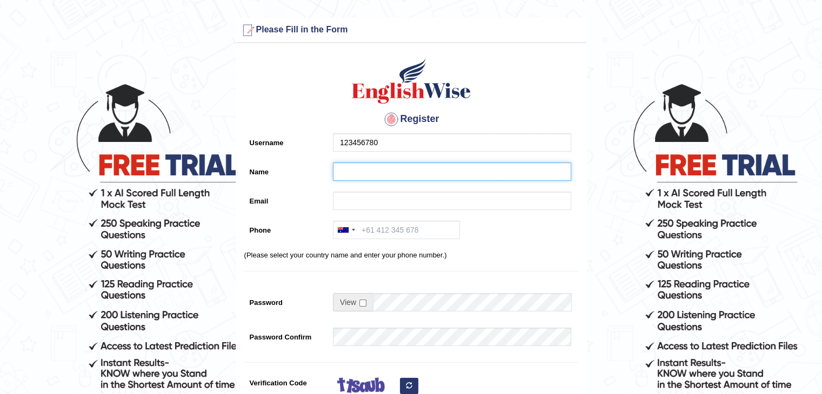
click at [380, 171] on input "Name" at bounding box center [452, 172] width 238 height 18
type input "[PERSON_NAME]"
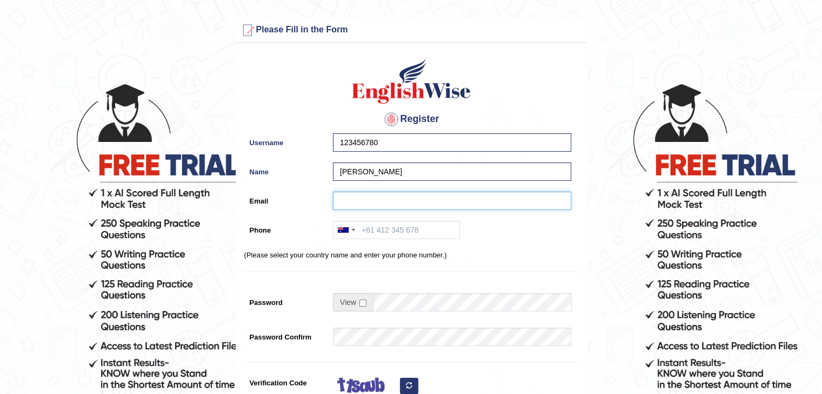
click at [380, 201] on input "Email" at bounding box center [452, 201] width 238 height 18
type input "[EMAIL_ADDRESS][DOMAIN_NAME]"
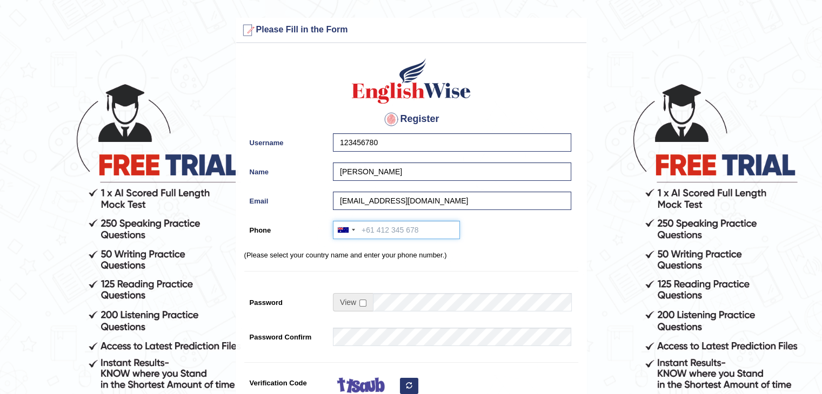
click at [395, 230] on input "Phone" at bounding box center [396, 230] width 127 height 18
type input "[PHONE_NUMBER]"
click at [362, 300] on input "checkbox" at bounding box center [362, 303] width 7 height 7
checkbox input "true"
click at [386, 307] on input "Password" at bounding box center [472, 302] width 198 height 18
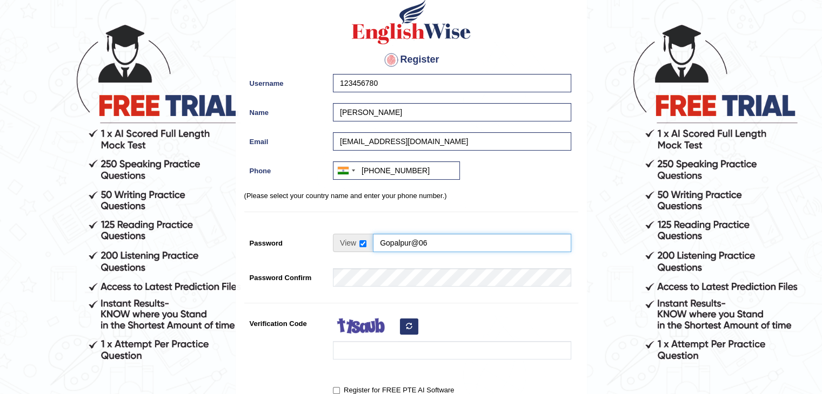
scroll to position [113, 0]
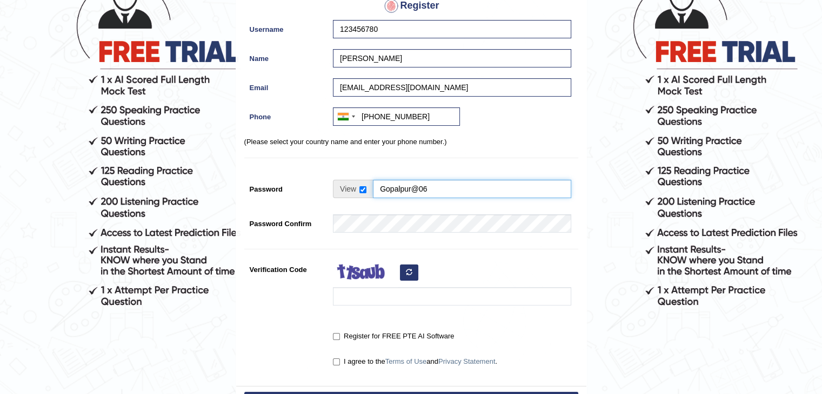
type input "Gopalpur@06"
click at [409, 272] on icon "button" at bounding box center [409, 272] width 6 height 6
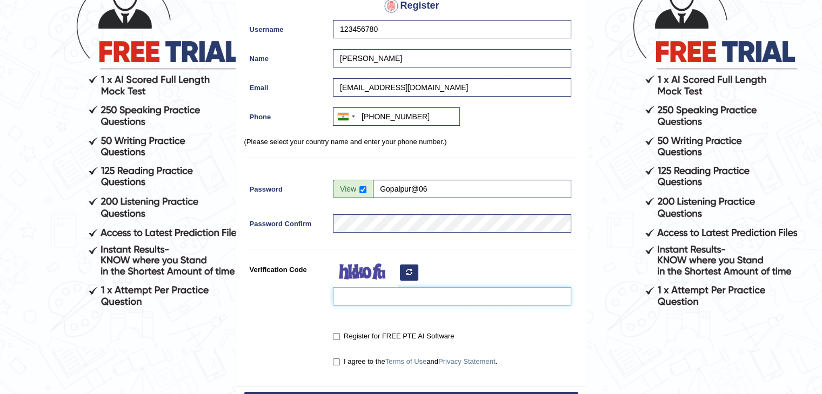
click at [403, 305] on input "Verification Code" at bounding box center [452, 296] width 238 height 18
type input "foroyi"
click at [333, 337] on input "Register for FREE PTE AI Software" at bounding box center [336, 336] width 7 height 7
checkbox input "true"
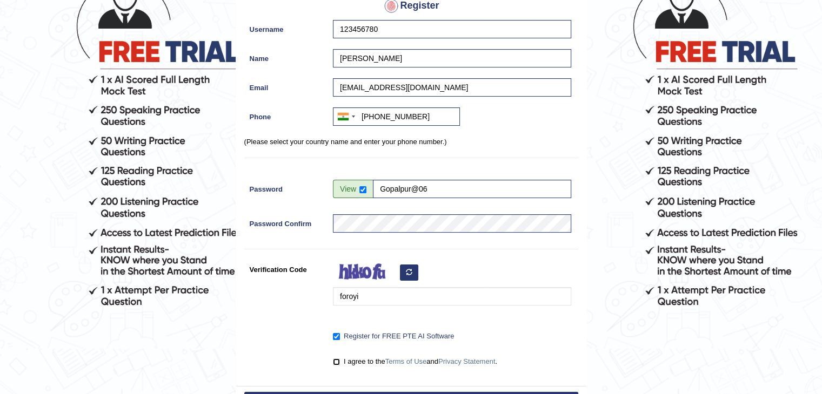
click at [335, 363] on input "I agree to the Terms of Use and Privacy Statement ." at bounding box center [336, 362] width 7 height 7
checkbox input "true"
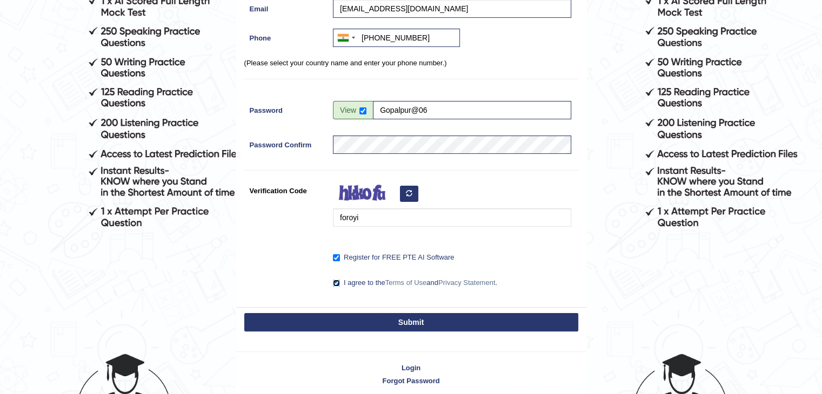
scroll to position [193, 0]
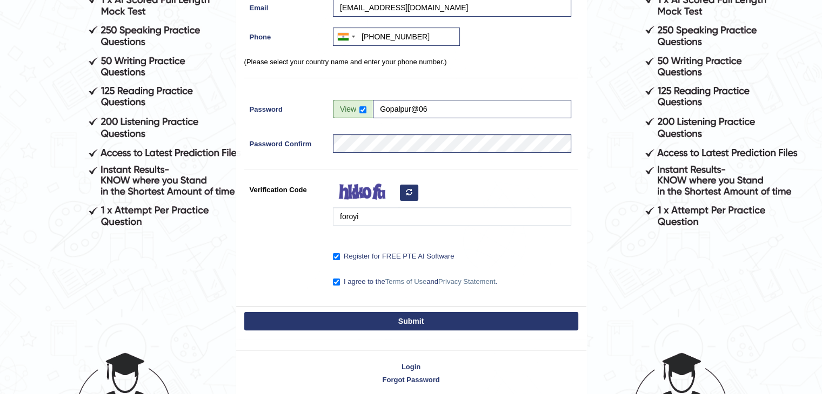
click at [386, 317] on button "Submit" at bounding box center [411, 321] width 334 height 18
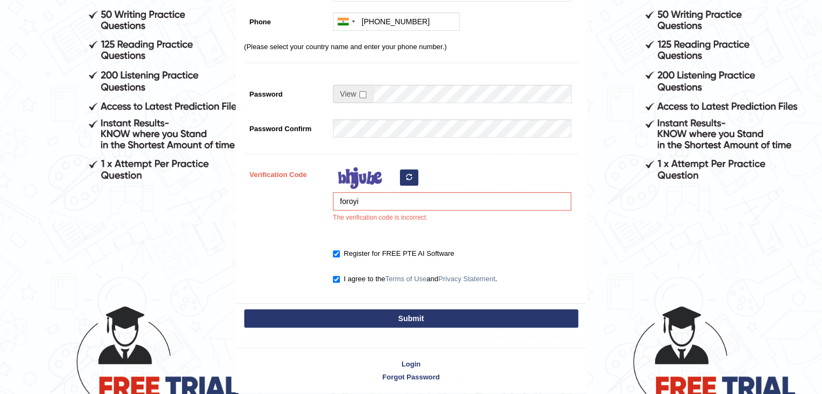
scroll to position [241, 0]
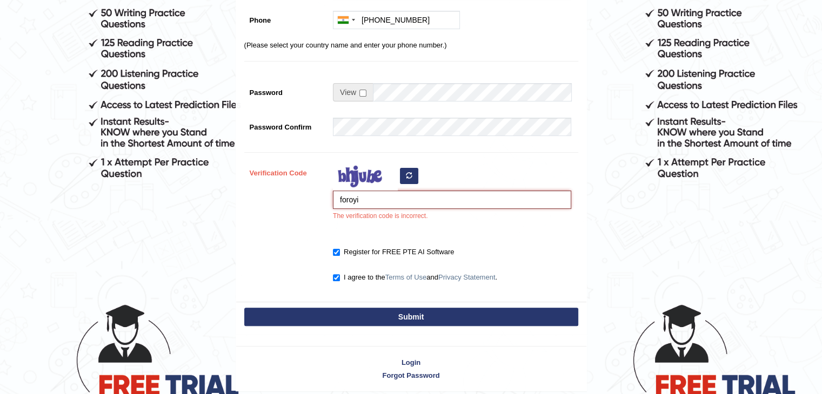
click at [405, 199] on input "foroyi" at bounding box center [452, 200] width 238 height 18
type input "f"
click at [395, 204] on input "Verification Code" at bounding box center [452, 200] width 238 height 18
type input "Furoyi"
click at [396, 313] on button "Submit" at bounding box center [411, 317] width 334 height 18
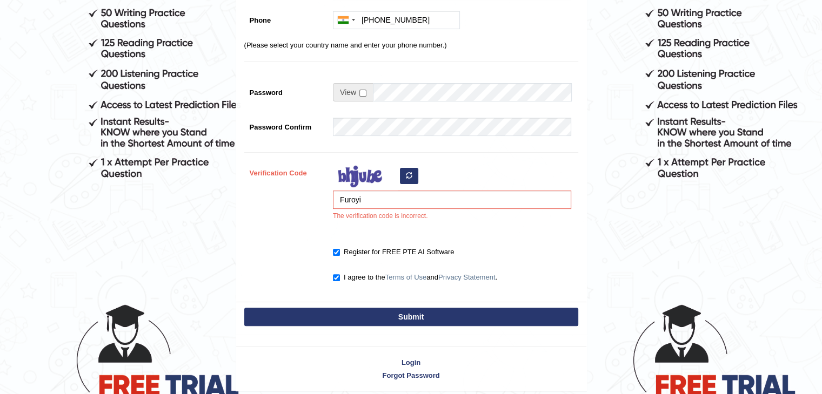
type input "[PHONE_NUMBER]"
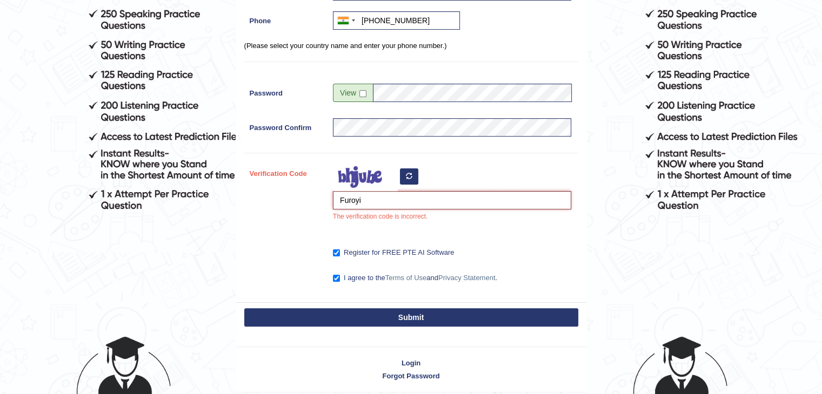
click at [403, 199] on input "Furoyi" at bounding box center [452, 200] width 238 height 18
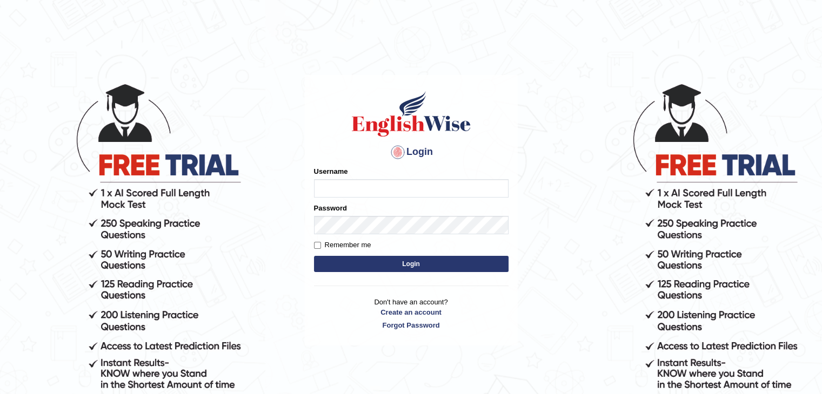
click at [406, 184] on input "Username" at bounding box center [411, 188] width 194 height 18
type input "!"
type input "123456780"
click at [317, 240] on label "Remember me" at bounding box center [342, 245] width 57 height 11
click at [317, 242] on input "Remember me" at bounding box center [317, 245] width 7 height 7
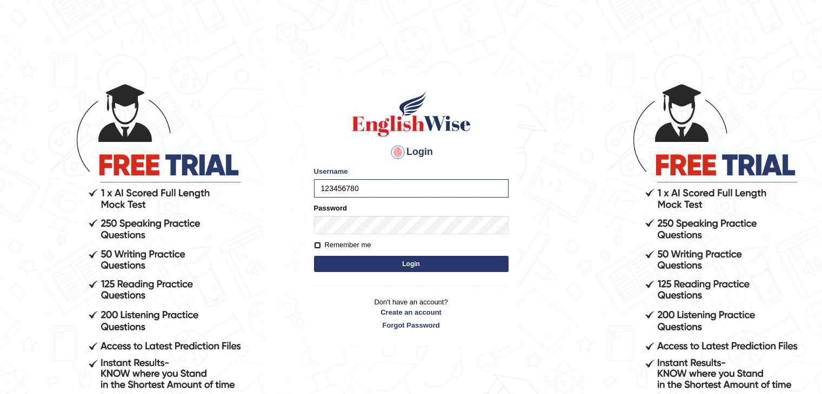
checkbox input "true"
click at [368, 265] on button "Login" at bounding box center [411, 264] width 194 height 16
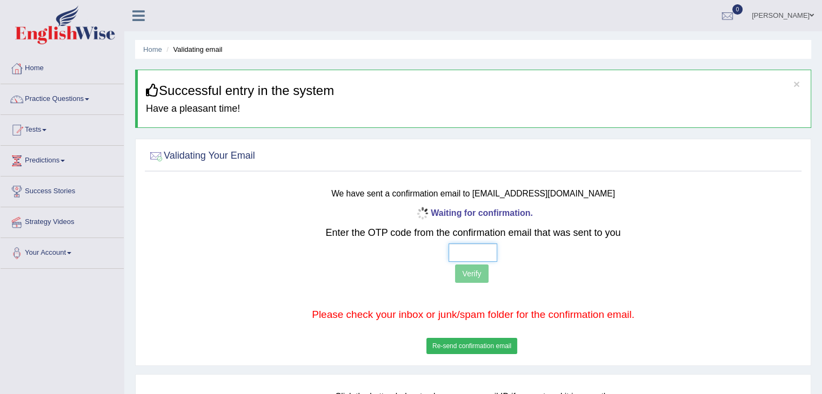
click at [471, 250] on input "text" at bounding box center [472, 253] width 49 height 18
click at [465, 248] on input "text" at bounding box center [472, 253] width 49 height 18
click at [468, 347] on button "Re-send confirmation email" at bounding box center [471, 346] width 91 height 16
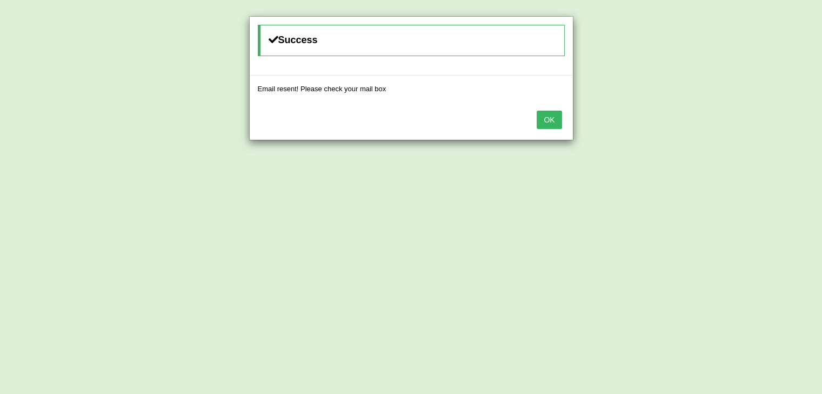
click at [549, 115] on button "OK" at bounding box center [548, 120] width 25 height 18
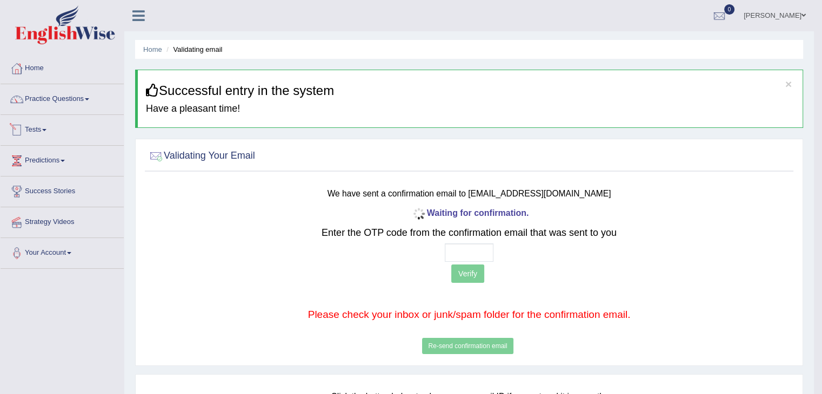
click at [76, 134] on link "Tests" at bounding box center [62, 128] width 123 height 27
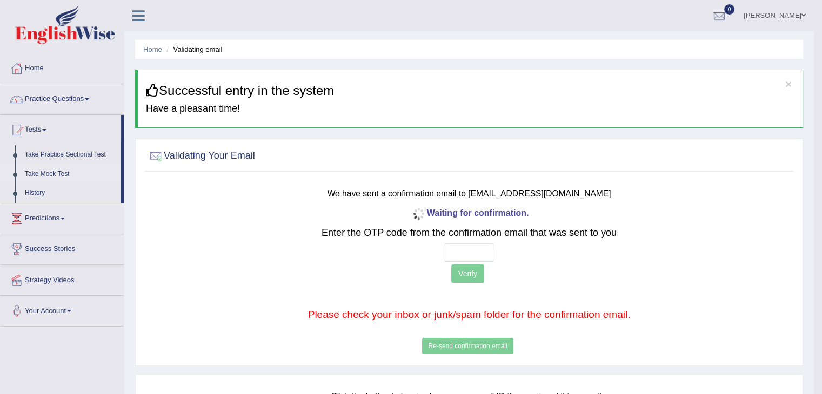
click at [44, 172] on link "Take Mock Test" at bounding box center [70, 174] width 101 height 19
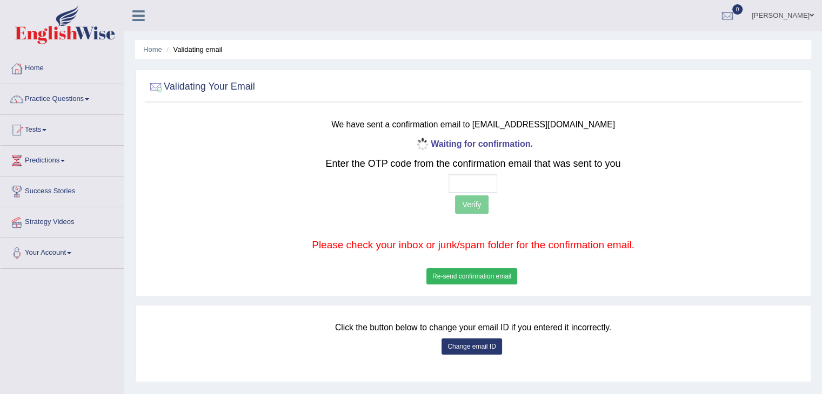
click at [466, 347] on button "Change email ID" at bounding box center [471, 347] width 60 height 16
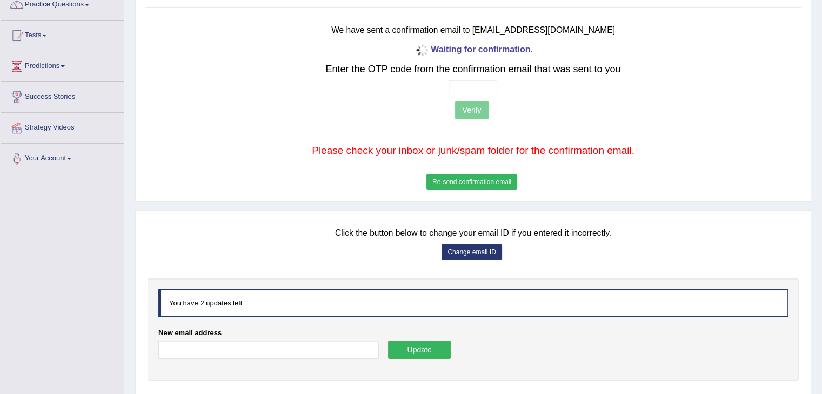
scroll to position [105, 0]
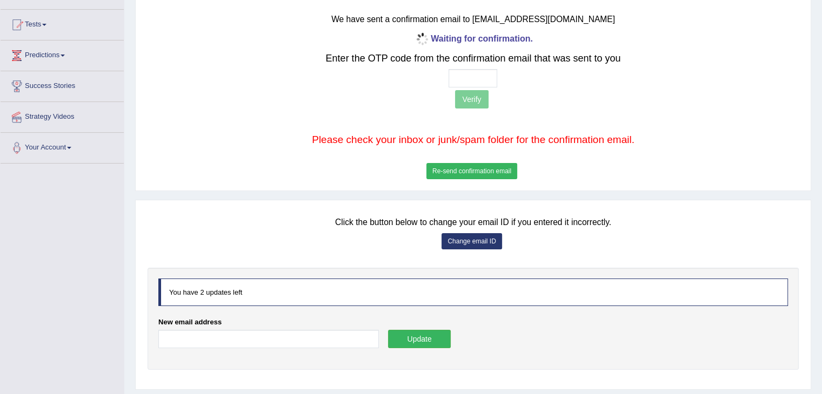
click at [473, 237] on button "Change email ID" at bounding box center [471, 241] width 60 height 16
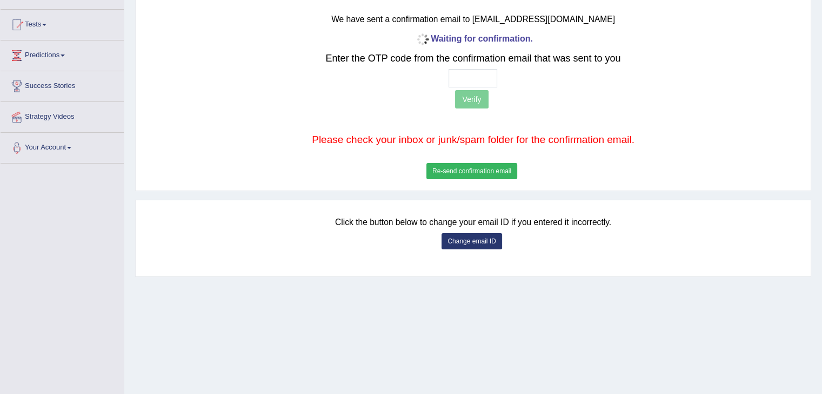
click at [473, 237] on button "Change email ID" at bounding box center [471, 241] width 60 height 16
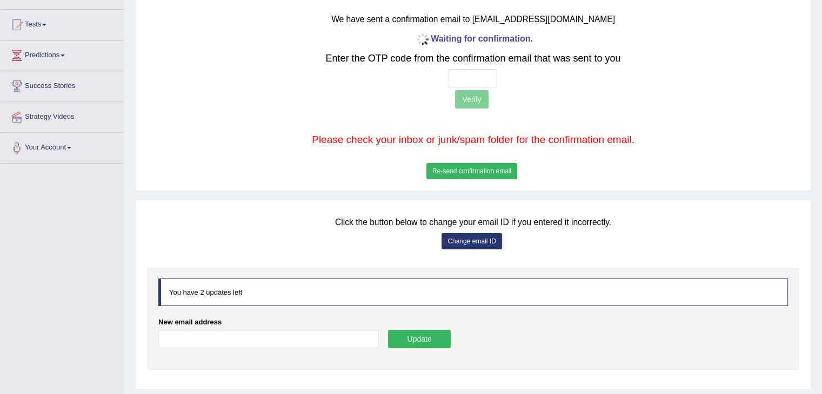
click at [415, 332] on button "Update" at bounding box center [419, 339] width 63 height 18
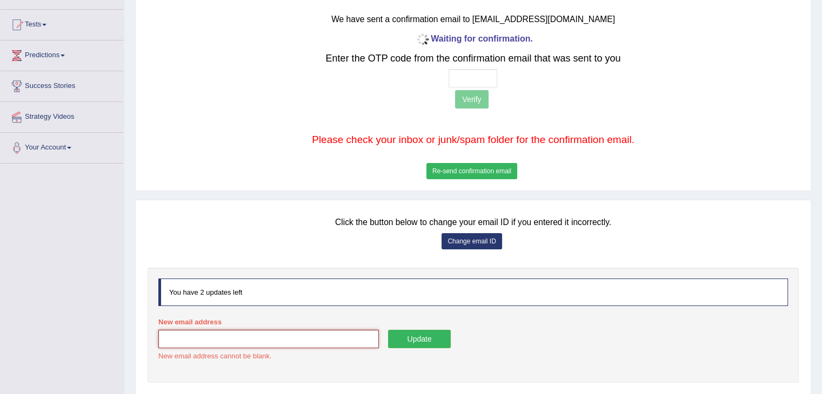
click at [308, 333] on input "New email address" at bounding box center [268, 339] width 220 height 18
click at [243, 337] on input "hpryzen2223@" at bounding box center [268, 339] width 220 height 18
type input "hpryzen2223@gmail.com"
click at [410, 338] on button "Update" at bounding box center [419, 339] width 63 height 18
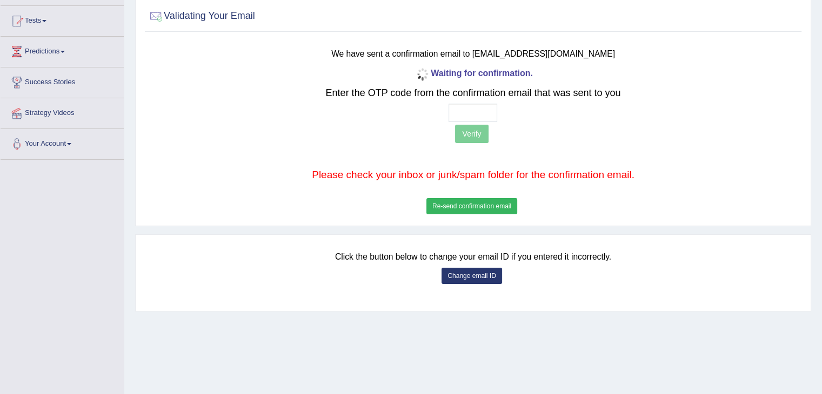
scroll to position [110, 0]
click at [475, 273] on button "Change email ID" at bounding box center [471, 275] width 60 height 16
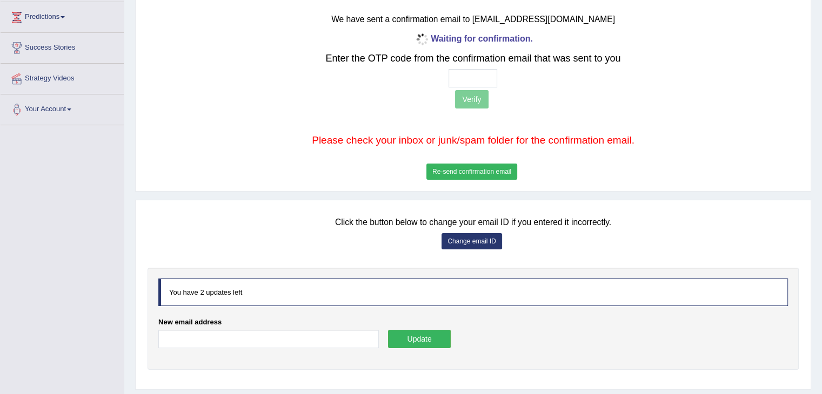
scroll to position [144, 0]
click at [299, 327] on div "New email address" at bounding box center [268, 335] width 220 height 37
click at [295, 333] on input "New email address" at bounding box center [268, 338] width 220 height 18
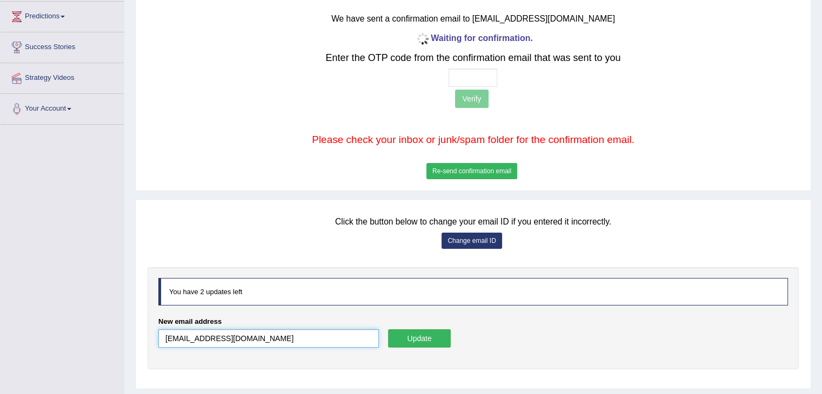
type input "gagandeepjohal007@gmail.com"
click at [400, 338] on button "Update" at bounding box center [419, 338] width 63 height 18
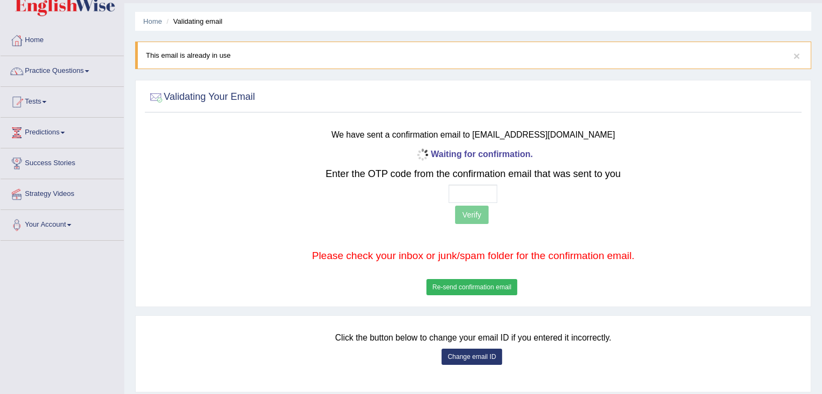
scroll to position [26, 0]
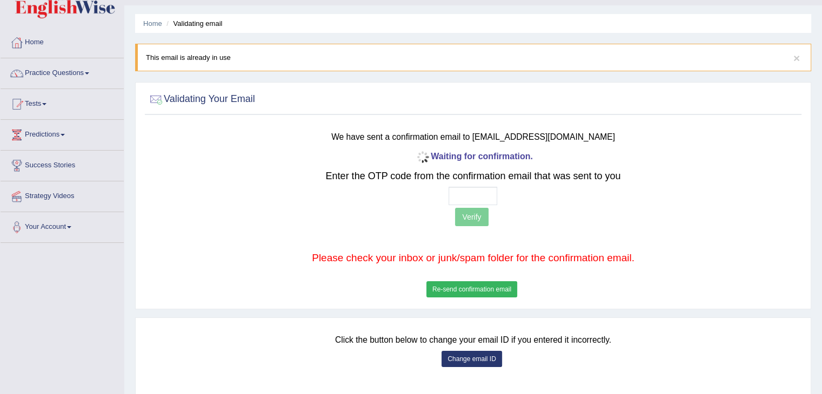
click at [399, 324] on div "Click the button below to change your email ID if you entered it incorrectly. C…" at bounding box center [473, 357] width 676 height 78
click at [59, 228] on link "Your Account" at bounding box center [62, 225] width 123 height 27
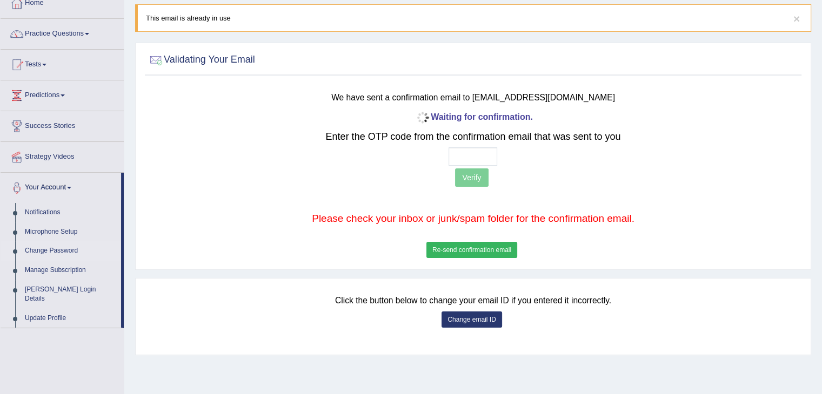
scroll to position [65, 0]
click at [61, 284] on link "[PERSON_NAME] Login Details" at bounding box center [70, 295] width 101 height 29
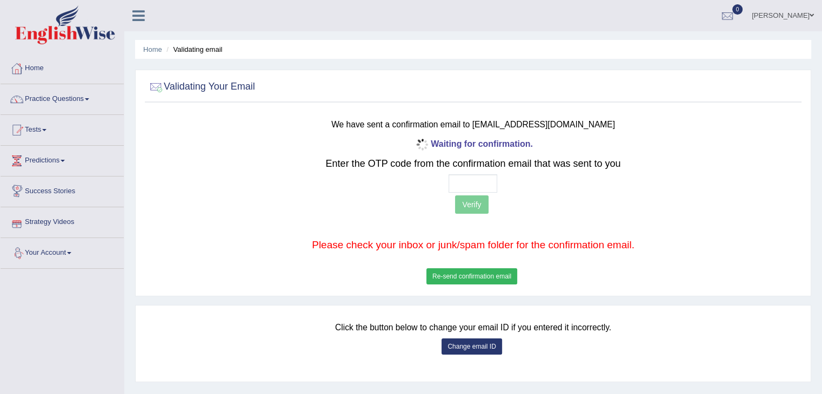
click at [188, 82] on h2 "Validating Your Email" at bounding box center [200, 87] width 107 height 16
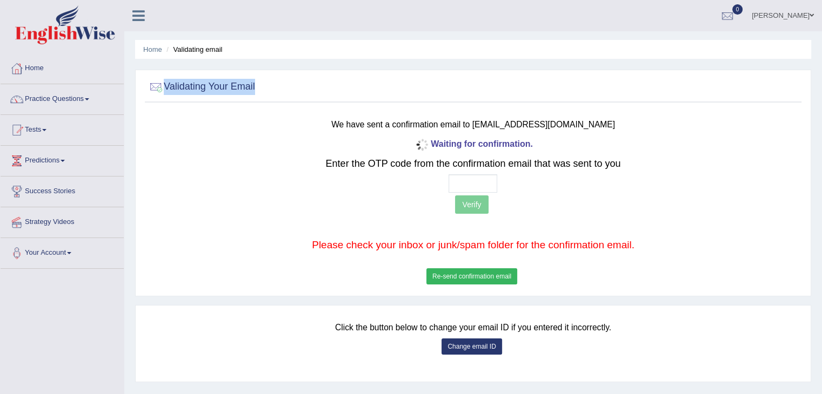
click at [188, 82] on h2 "Validating Your Email" at bounding box center [200, 87] width 107 height 16
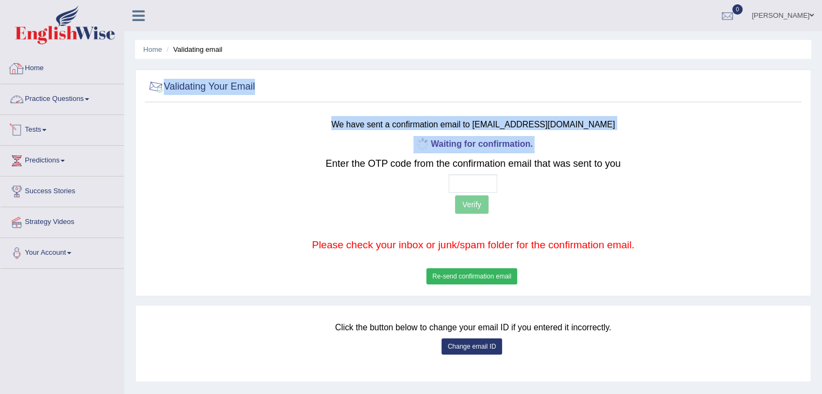
drag, startPoint x: 188, startPoint y: 82, endPoint x: 188, endPoint y: 153, distance: 71.3
click at [188, 153] on div "Validating Your Email We have sent a confirmation email to gagandeepjohal007@gm…" at bounding box center [473, 183] width 676 height 227
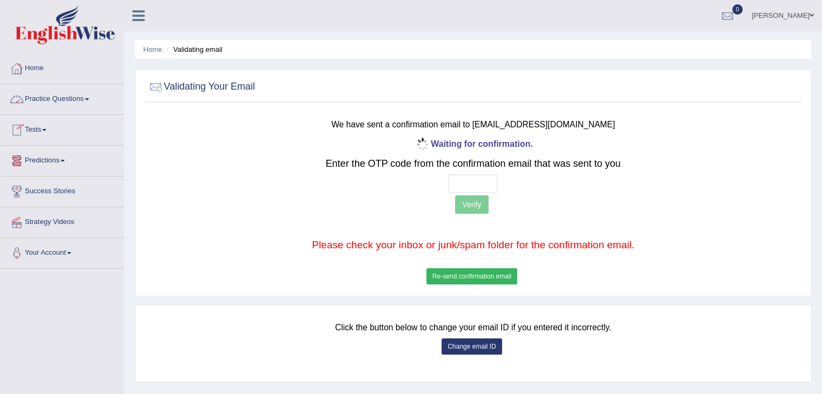
click at [238, 182] on div at bounding box center [473, 183] width 541 height 18
click at [455, 344] on button "Change email ID" at bounding box center [471, 347] width 60 height 16
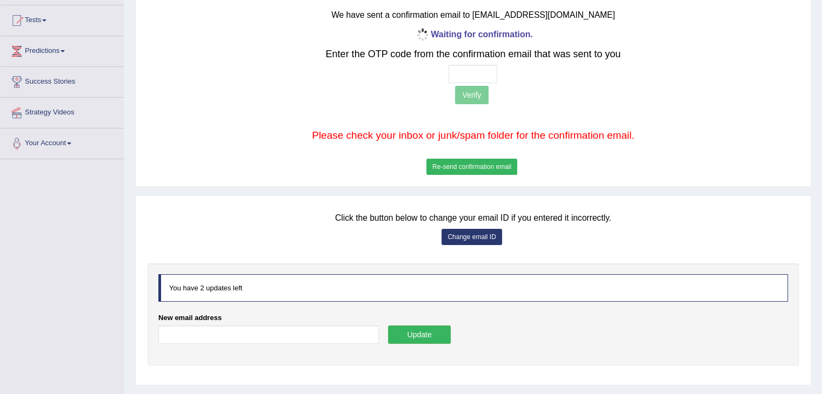
scroll to position [166, 0]
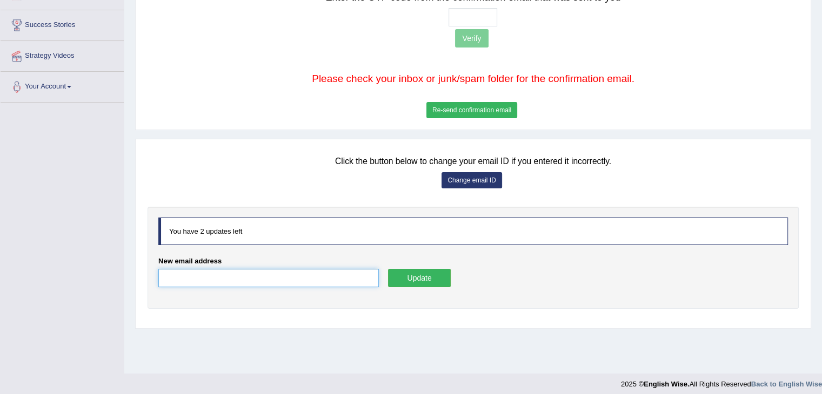
click at [274, 273] on input "New email address" at bounding box center [268, 278] width 220 height 18
type input "varindersingh84656@gmail.com"
click at [406, 279] on button "Update" at bounding box center [419, 278] width 63 height 18
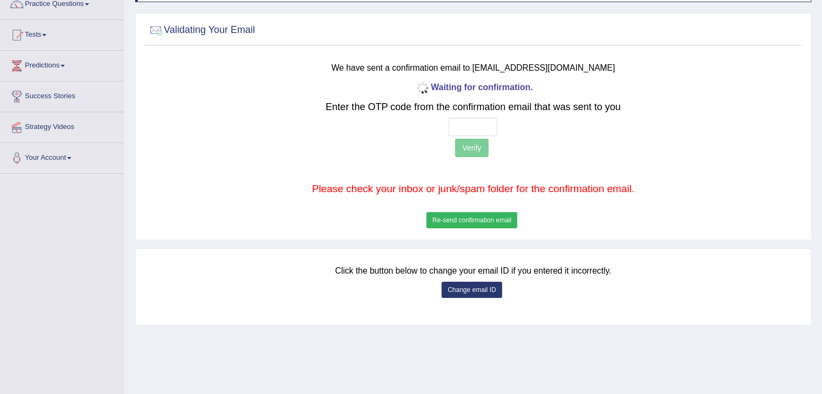
scroll to position [95, 0]
click at [465, 125] on input "text" at bounding box center [472, 127] width 49 height 18
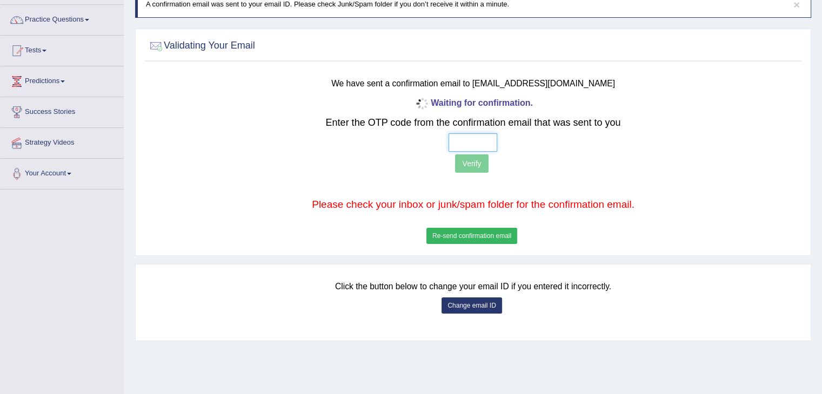
scroll to position [81, 0]
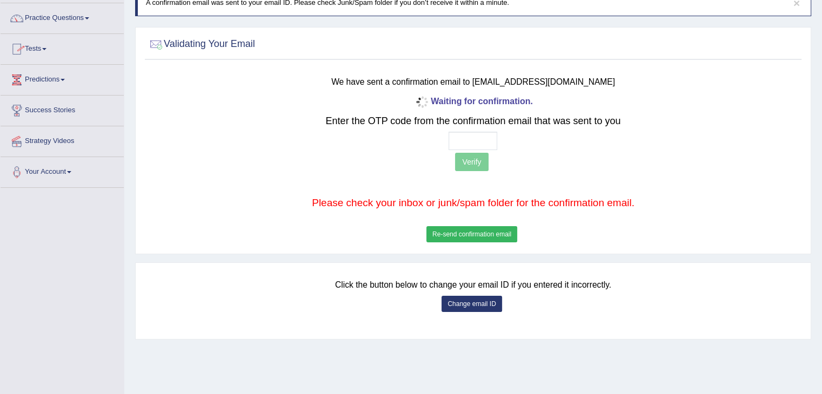
click at [41, 79] on link "Predictions" at bounding box center [62, 78] width 123 height 27
click at [49, 103] on link "Latest Predictions" at bounding box center [70, 104] width 101 height 19
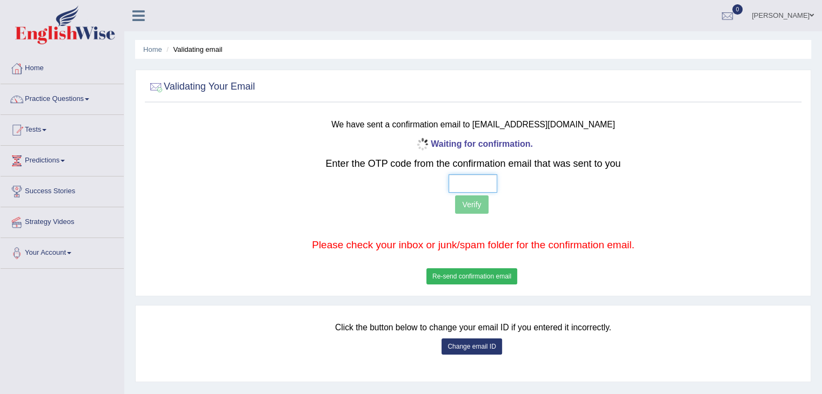
click at [452, 177] on input "text" at bounding box center [472, 183] width 49 height 18
click at [451, 341] on button "Change email ID" at bounding box center [471, 347] width 60 height 16
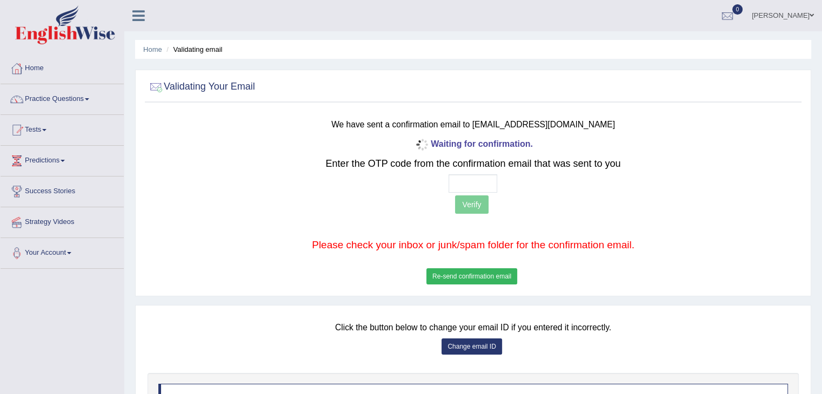
scroll to position [71, 0]
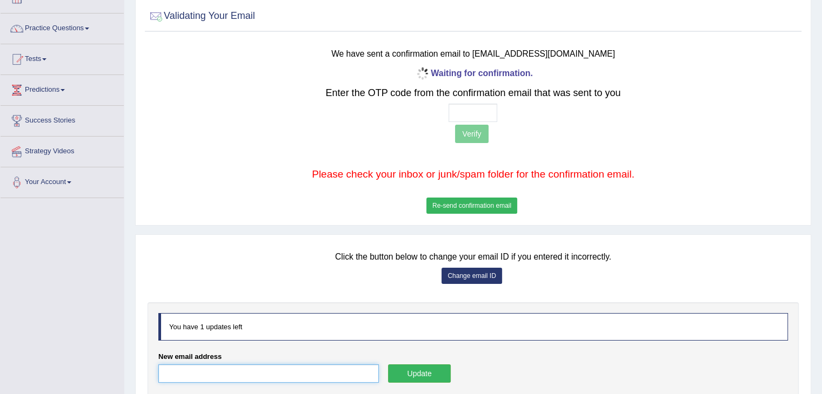
click at [324, 381] on input "New email address" at bounding box center [268, 374] width 220 height 18
type input "[EMAIL_ADDRESS][DOMAIN_NAME]"
click at [413, 375] on button "Update" at bounding box center [419, 374] width 63 height 18
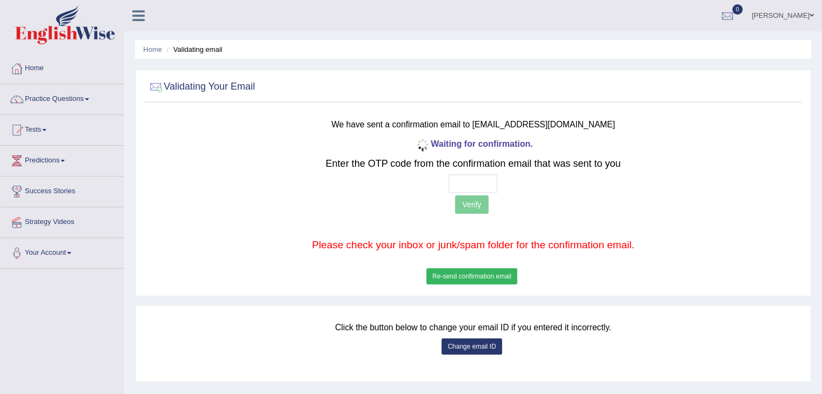
click at [455, 272] on button "Re-send confirmation email" at bounding box center [471, 276] width 91 height 16
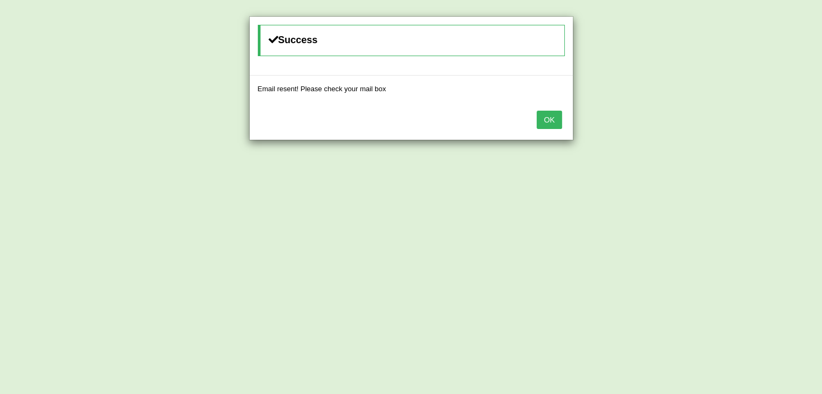
click at [551, 122] on button "OK" at bounding box center [548, 120] width 25 height 18
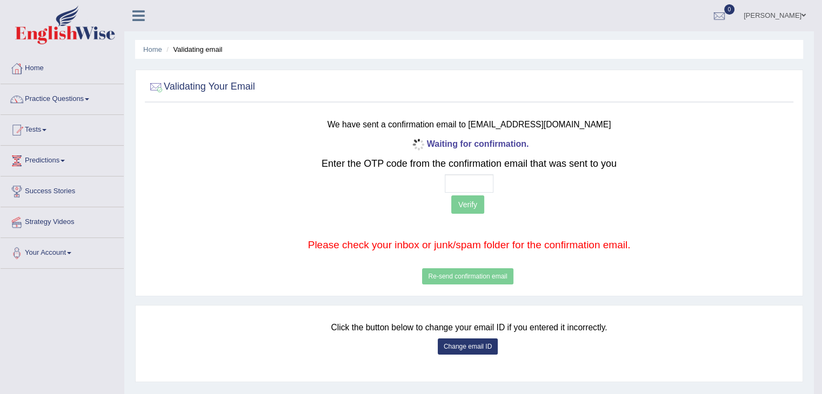
click at [480, 136] on div "Waiting for confirmation. Enter the OTP code from the confirmation email that w…" at bounding box center [469, 212] width 534 height 152
click at [461, 176] on input "text" at bounding box center [469, 183] width 49 height 18
type input "2 2 2 3"
click at [460, 207] on button "Verify" at bounding box center [467, 205] width 33 height 18
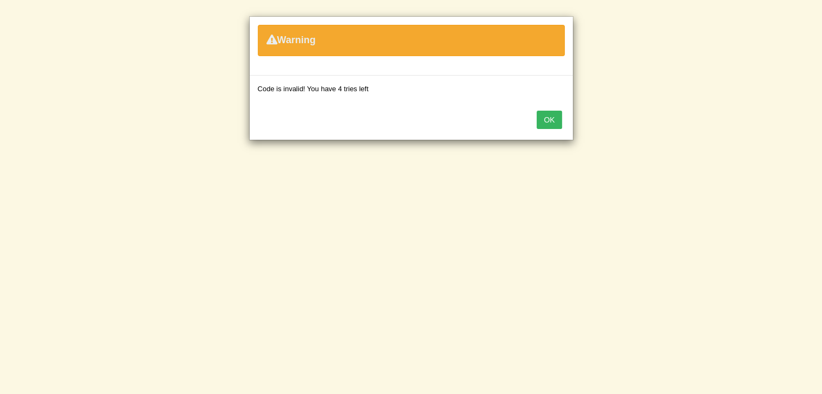
click at [548, 122] on button "OK" at bounding box center [548, 120] width 25 height 18
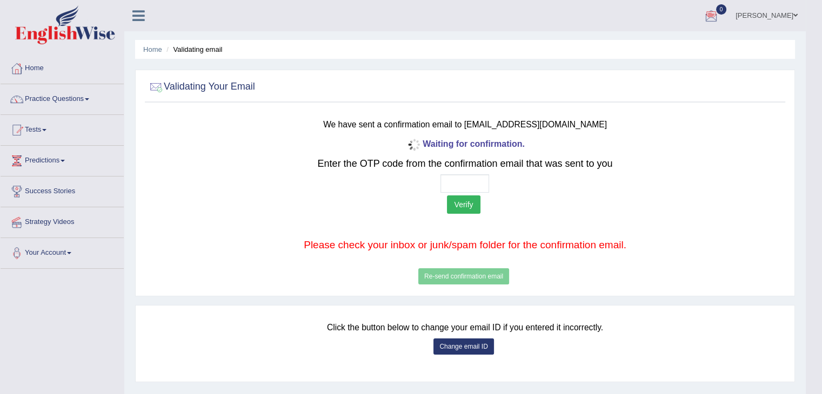
click at [720, 6] on span "0" at bounding box center [721, 9] width 11 height 10
click at [665, 38] on li "See All Alerts" at bounding box center [646, 46] width 154 height 22
click at [710, 28] on link "0" at bounding box center [711, 14] width 32 height 28
click at [781, 12] on link "[PERSON_NAME]" at bounding box center [766, 14] width 78 height 28
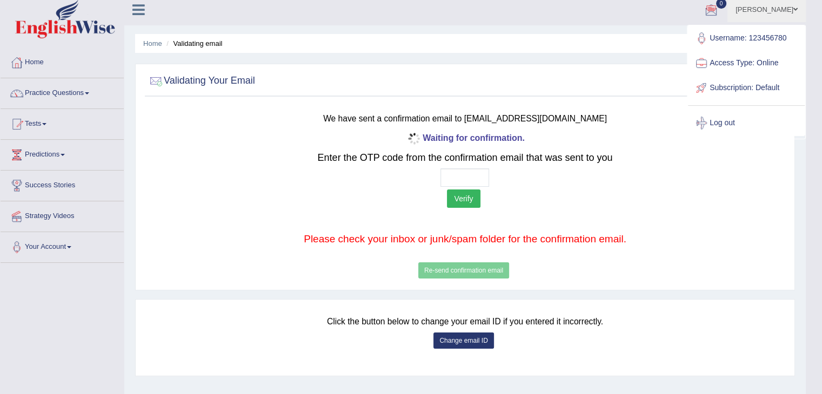
scroll to position [8, 0]
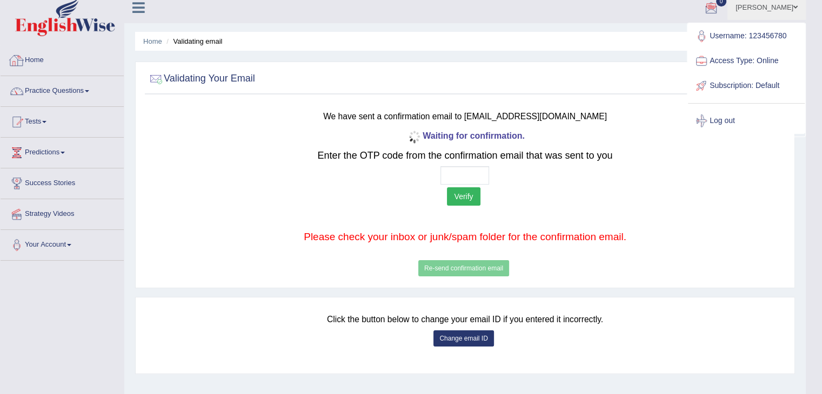
click at [45, 70] on link "Home" at bounding box center [62, 58] width 123 height 27
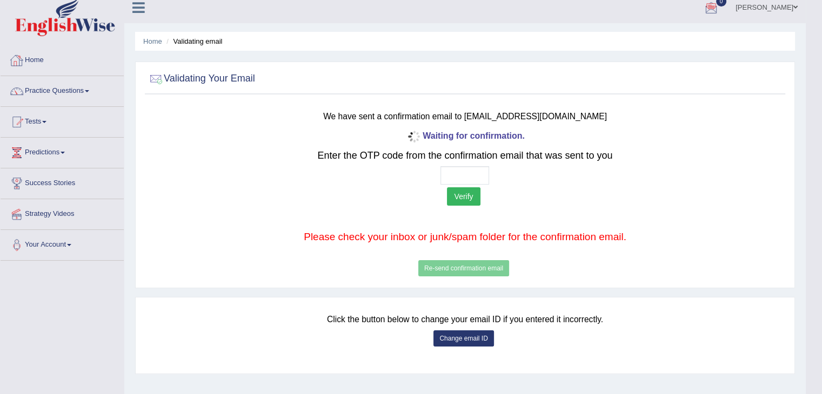
click at [45, 70] on link "Home" at bounding box center [62, 58] width 123 height 27
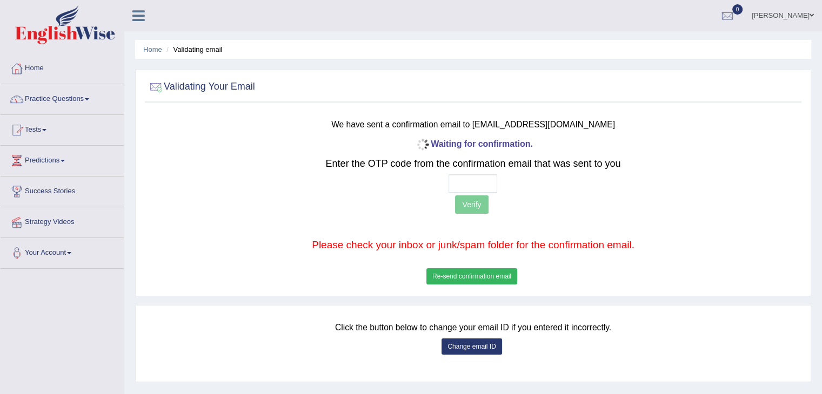
click at [45, 70] on link "Home" at bounding box center [62, 66] width 123 height 27
drag, startPoint x: 0, startPoint y: 0, endPoint x: 45, endPoint y: 70, distance: 83.1
click at [45, 70] on link "Home" at bounding box center [61, 66] width 120 height 27
click at [45, 70] on link "Home" at bounding box center [62, 66] width 123 height 27
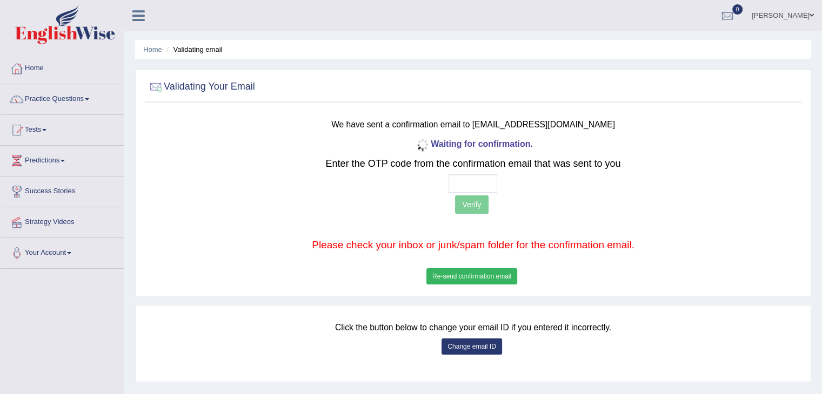
click at [45, 70] on link "Home" at bounding box center [62, 66] width 123 height 27
click at [221, 50] on li "Validating email" at bounding box center [193, 49] width 58 height 10
click at [460, 269] on button "Re-send confirmation email" at bounding box center [471, 276] width 91 height 16
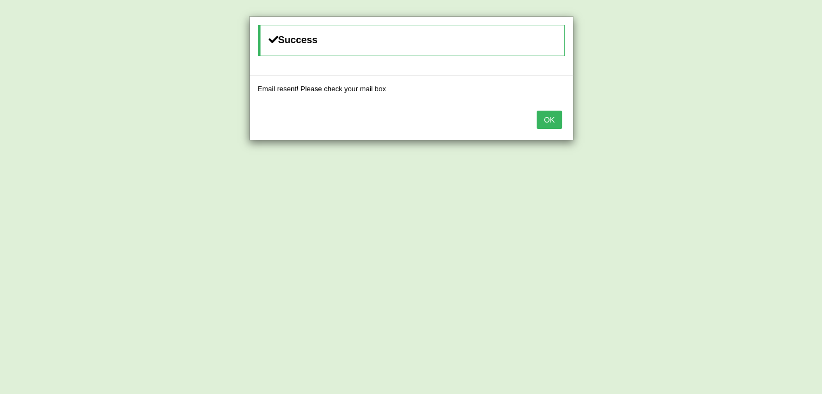
click at [460, 269] on body "Toggle navigation Home Practice Questions Speaking Practice Read Aloud Repeat S…" at bounding box center [411, 197] width 822 height 394
click at [540, 113] on button "OK" at bounding box center [548, 120] width 25 height 18
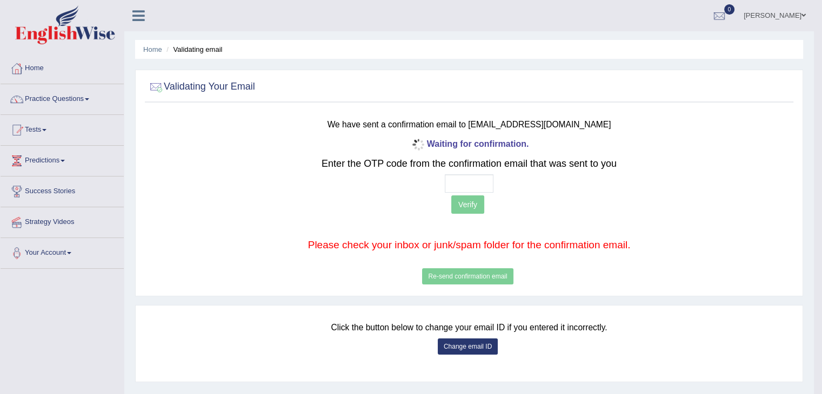
click at [408, 245] on p "Please check your inbox or junk/spam folder for the confirmation email." at bounding box center [469, 245] width 534 height 15
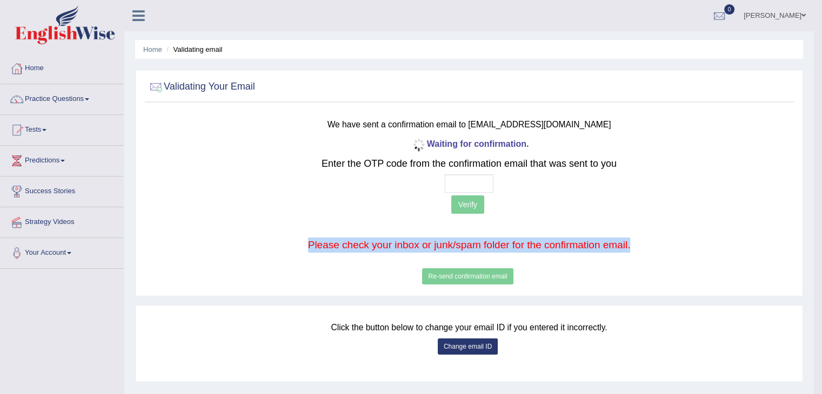
click at [408, 245] on p "Please check your inbox or junk/spam folder for the confirmation email." at bounding box center [469, 245] width 534 height 15
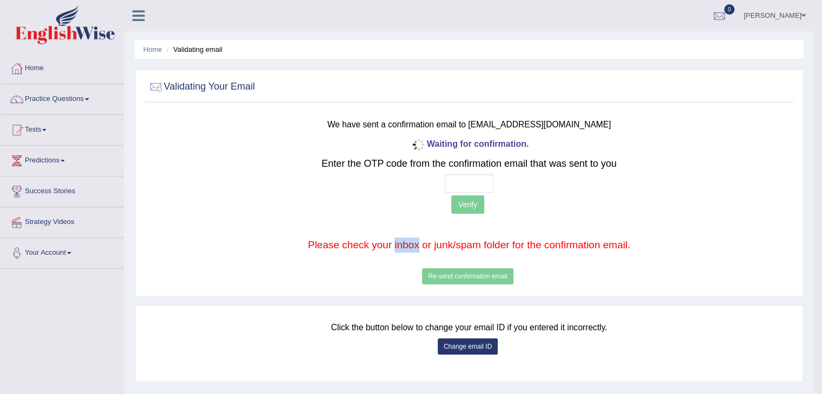
click at [408, 245] on p "Please check your inbox or junk/spam folder for the confirmation email." at bounding box center [469, 245] width 534 height 15
click at [223, 197] on p "Verify" at bounding box center [469, 206] width 534 height 21
click at [759, 19] on link "[PERSON_NAME]" at bounding box center [774, 14] width 78 height 28
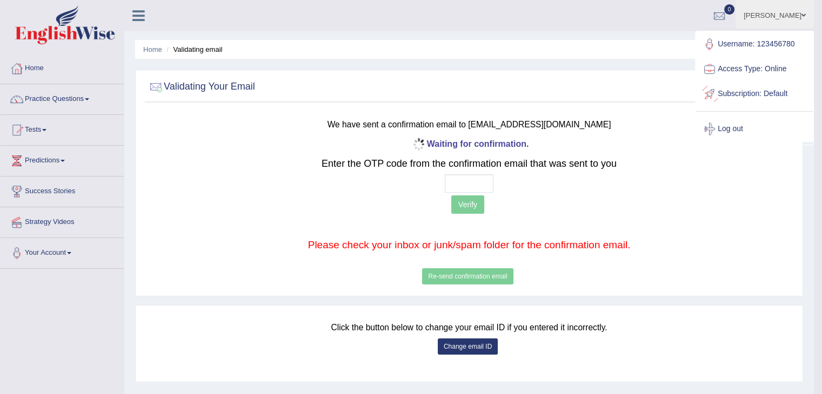
click at [757, 68] on link "Access Type: Online" at bounding box center [754, 69] width 117 height 25
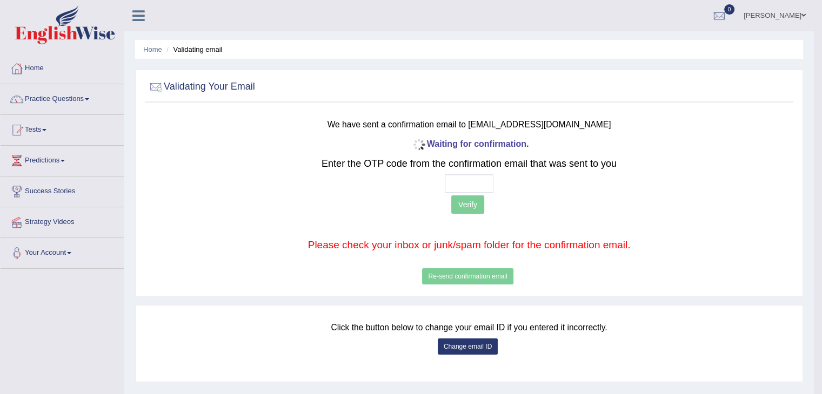
click at [144, 12] on icon at bounding box center [138, 16] width 12 height 14
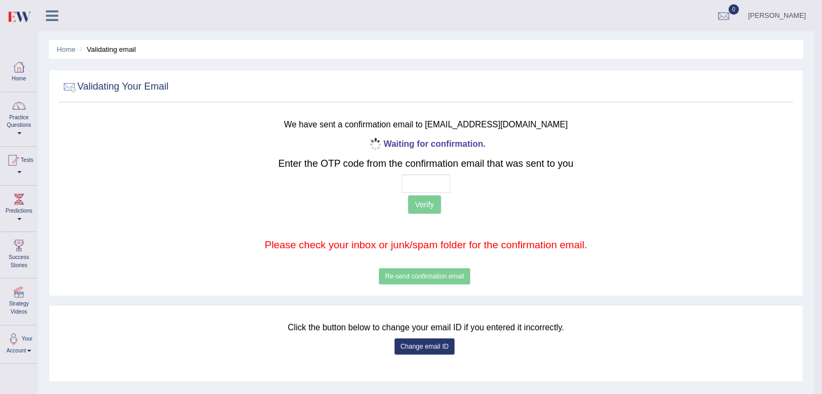
click at [51, 14] on icon at bounding box center [52, 16] width 12 height 14
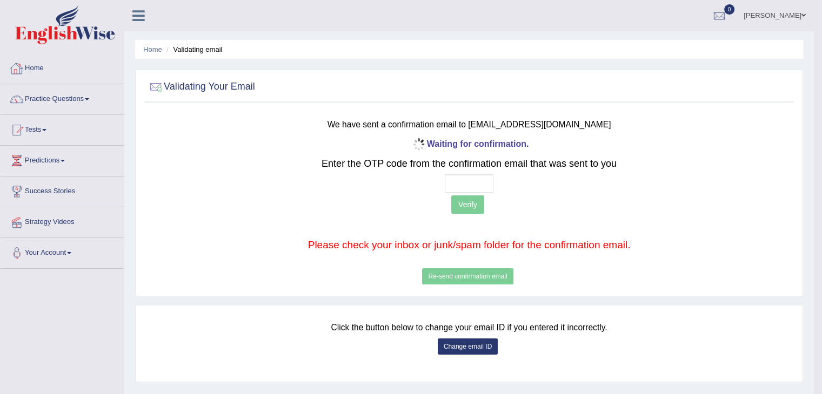
click at [38, 78] on link "Home" at bounding box center [62, 66] width 123 height 27
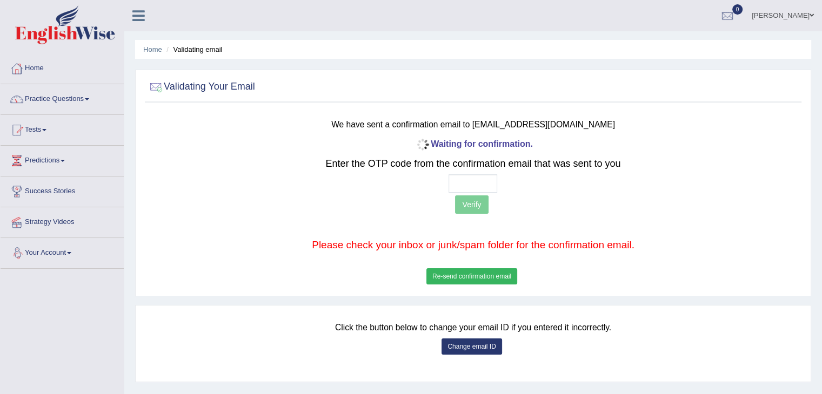
click at [49, 249] on link "Your Account" at bounding box center [62, 251] width 123 height 27
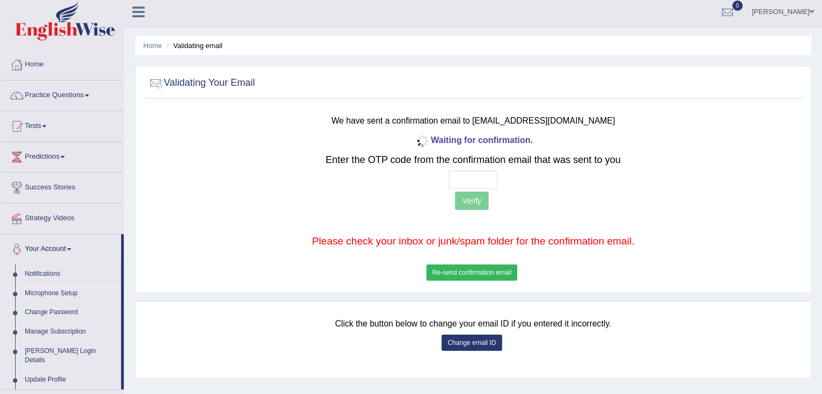
scroll to position [8, 0]
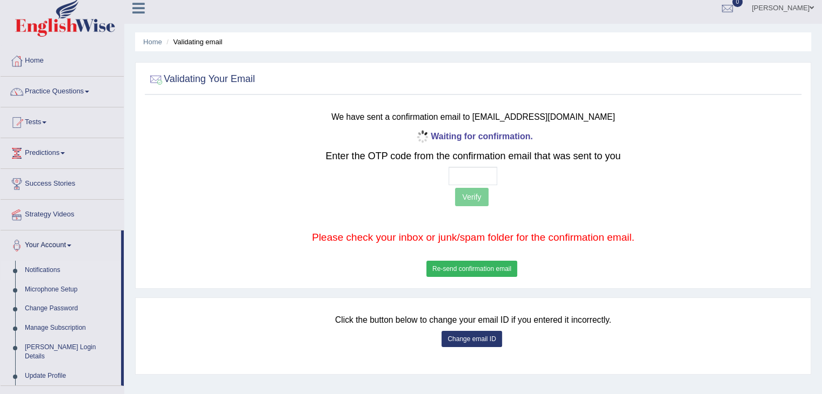
click at [56, 271] on link "Notifications" at bounding box center [70, 270] width 101 height 19
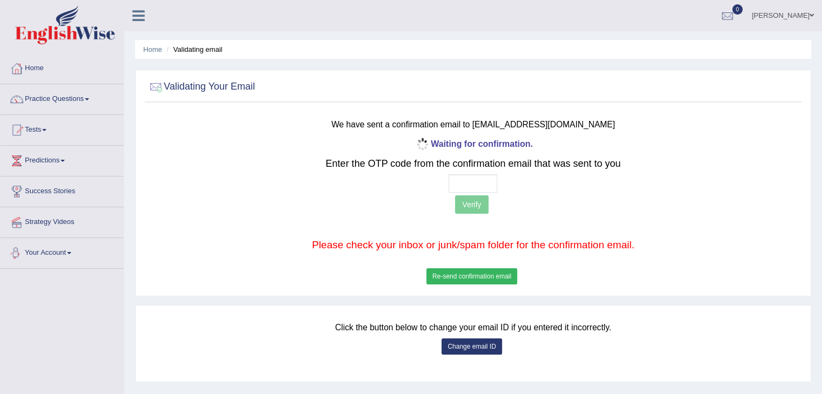
click at [39, 250] on link "Your Account" at bounding box center [62, 251] width 123 height 27
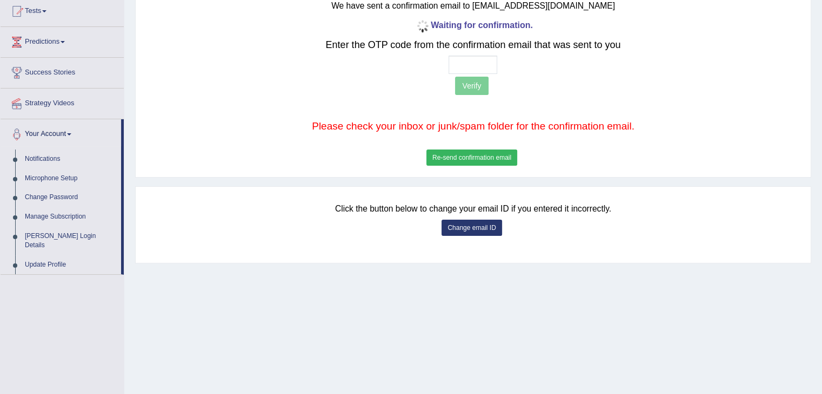
scroll to position [123, 0]
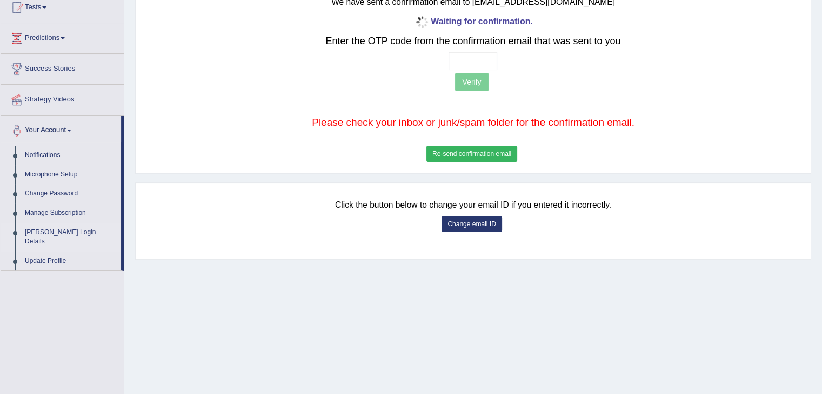
click at [57, 228] on link "[PERSON_NAME] Login Details" at bounding box center [70, 237] width 101 height 29
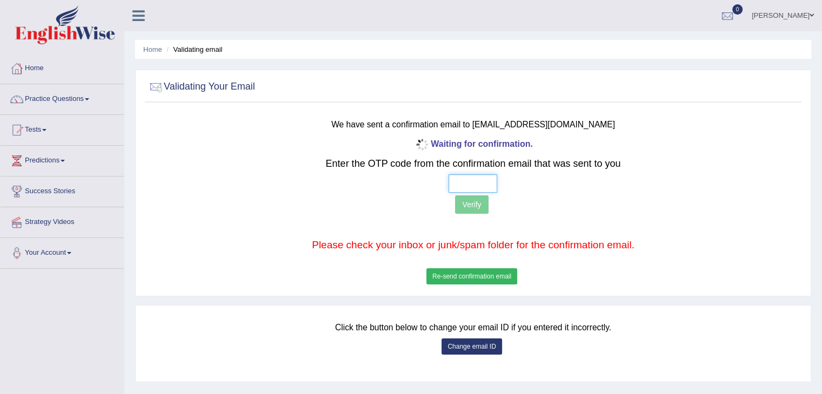
click at [468, 183] on input "text" at bounding box center [472, 183] width 49 height 18
type input "1 2 3 4"
click at [460, 206] on button "Verify" at bounding box center [471, 205] width 33 height 18
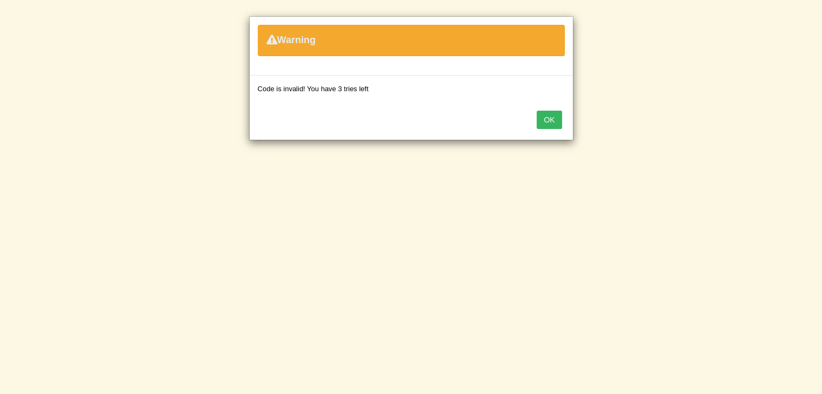
click at [549, 119] on button "OK" at bounding box center [548, 120] width 25 height 18
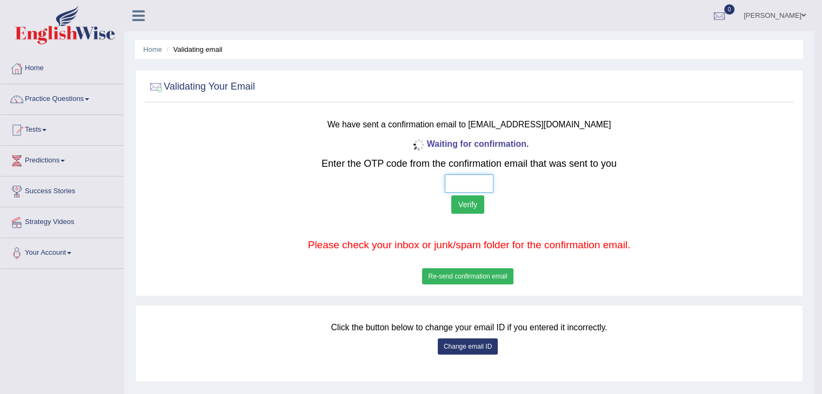
click at [486, 181] on input "text" at bounding box center [469, 183] width 49 height 18
type input "4 1 5 2"
click at [467, 196] on button "Verify" at bounding box center [467, 205] width 33 height 18
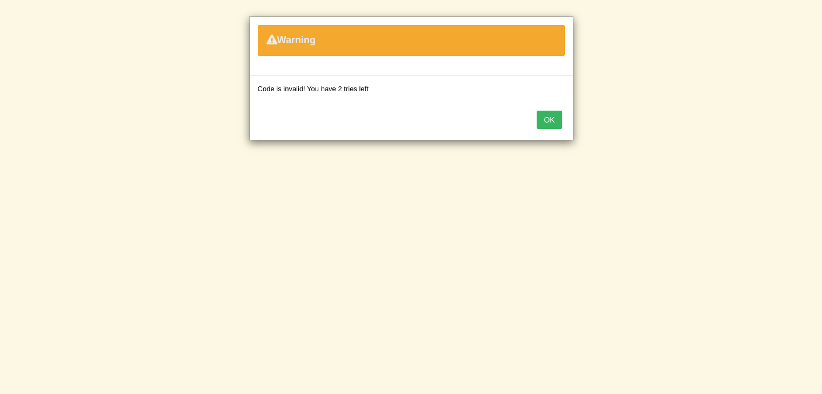
click at [543, 124] on button "OK" at bounding box center [548, 120] width 25 height 18
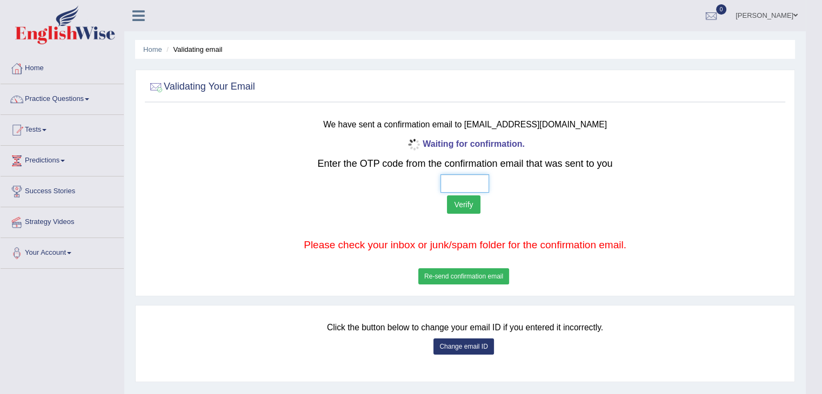
click at [470, 179] on input "text" at bounding box center [464, 183] width 49 height 18
type input "7 4 4 1"
click at [457, 199] on button "Verify" at bounding box center [463, 205] width 33 height 18
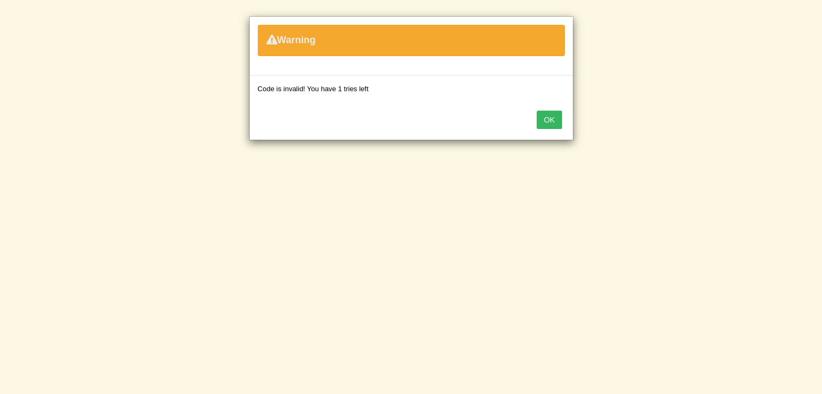
click at [540, 115] on button "OK" at bounding box center [548, 120] width 25 height 18
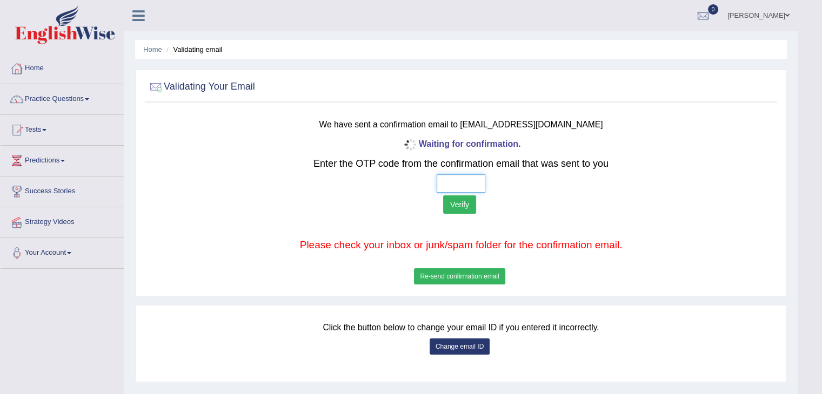
click at [469, 187] on input "text" at bounding box center [460, 183] width 49 height 18
type input "7 4 1 5"
click at [468, 205] on button "Verify" at bounding box center [459, 205] width 33 height 18
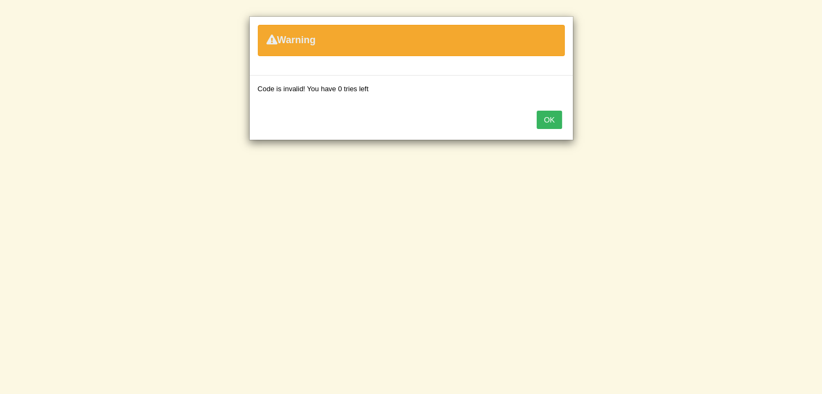
click at [547, 120] on button "OK" at bounding box center [548, 120] width 25 height 18
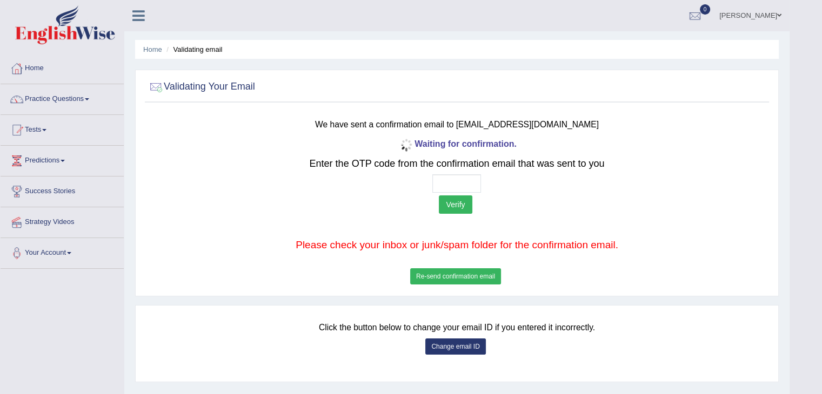
click at [453, 202] on button "Verify" at bounding box center [455, 205] width 33 height 18
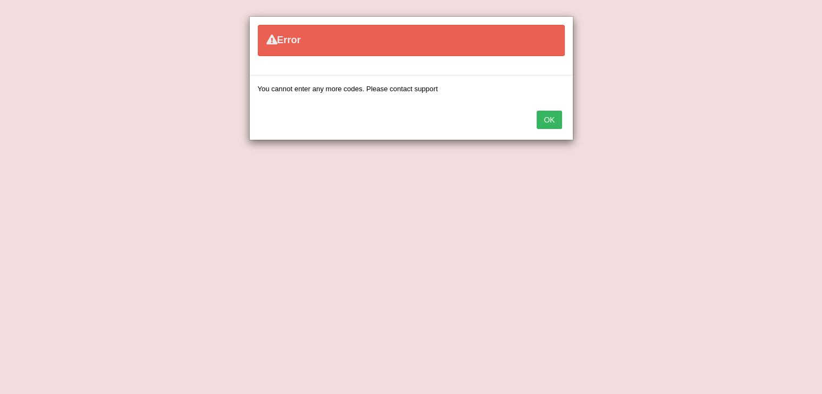
click at [556, 119] on button "OK" at bounding box center [548, 120] width 25 height 18
